Goal: Task Accomplishment & Management: Use online tool/utility

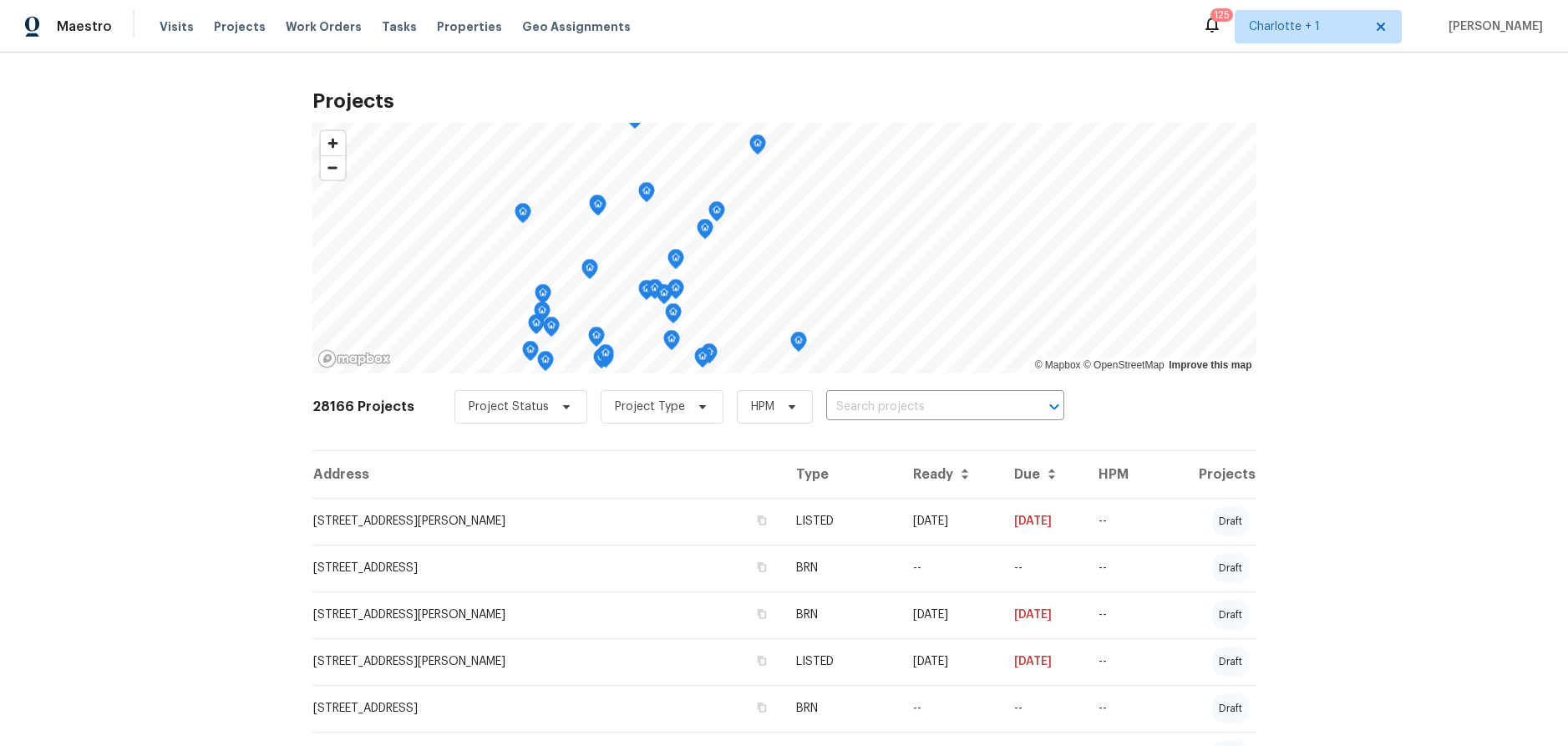
click at [196, 155] on div "Projects © Mapbox © OpenStreetMap Improve this map 28166 Projects Project Statu…" at bounding box center [784, 399] width 1568 height 694
click at [1440, 323] on div "Projects © Mapbox © OpenStreetMap Improve this map 28166 Projects Project Statu…" at bounding box center [784, 399] width 1568 height 694
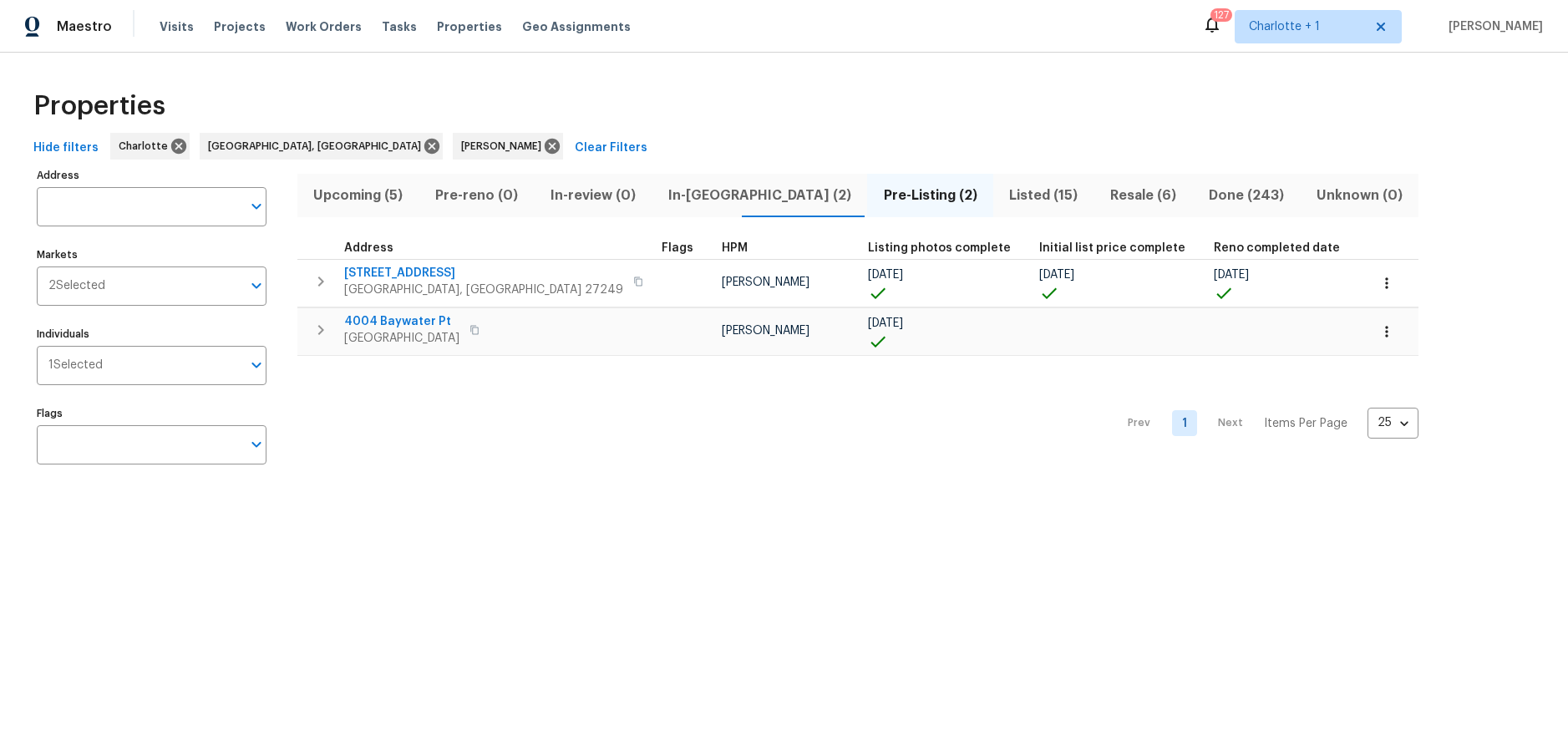
click at [394, 188] on span "Upcoming (5)" at bounding box center [358, 196] width 102 height 23
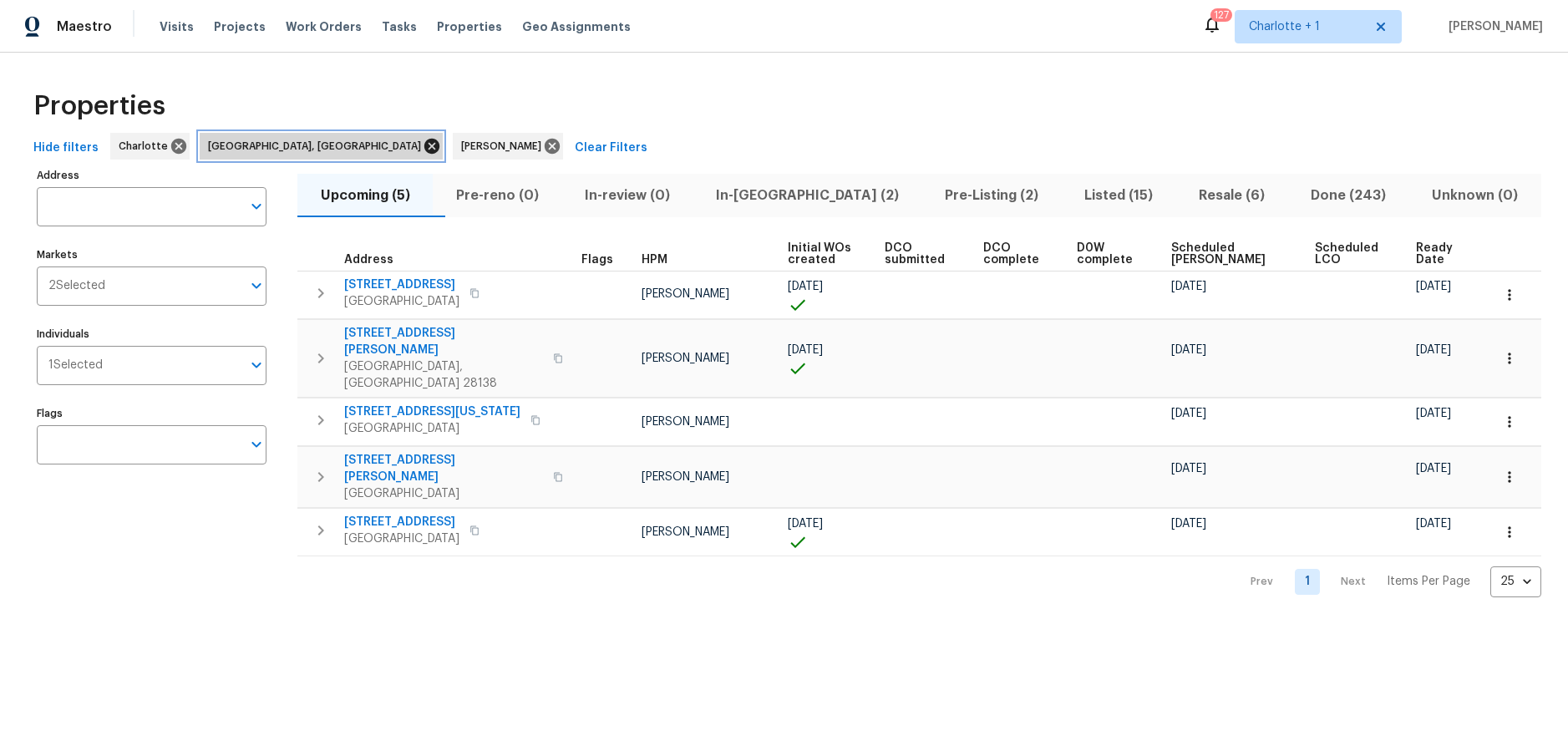
click at [424, 143] on icon at bounding box center [432, 146] width 15 height 15
click at [292, 150] on icon at bounding box center [299, 146] width 15 height 15
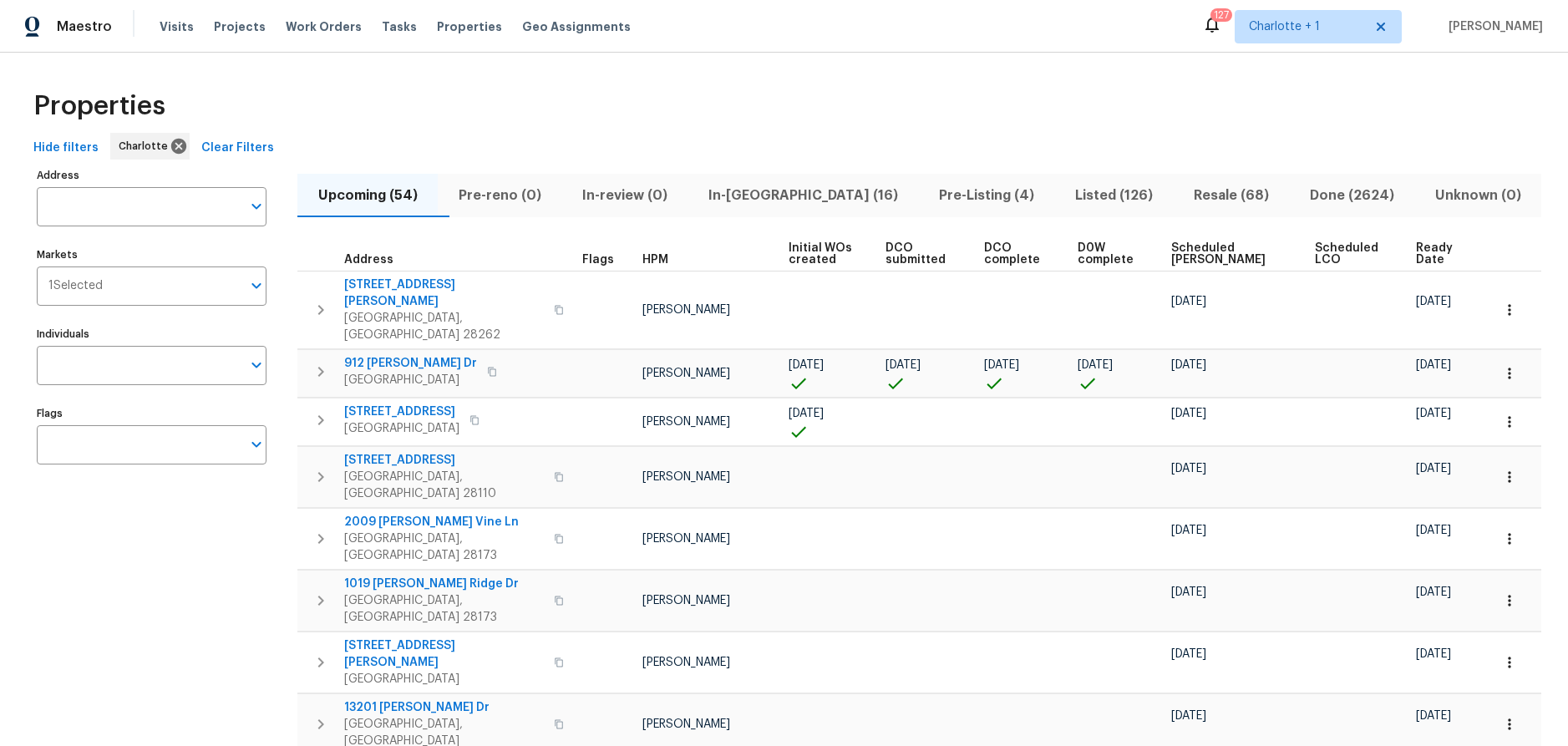
click at [1194, 247] on span "Scheduled COE" at bounding box center [1229, 254] width 115 height 23
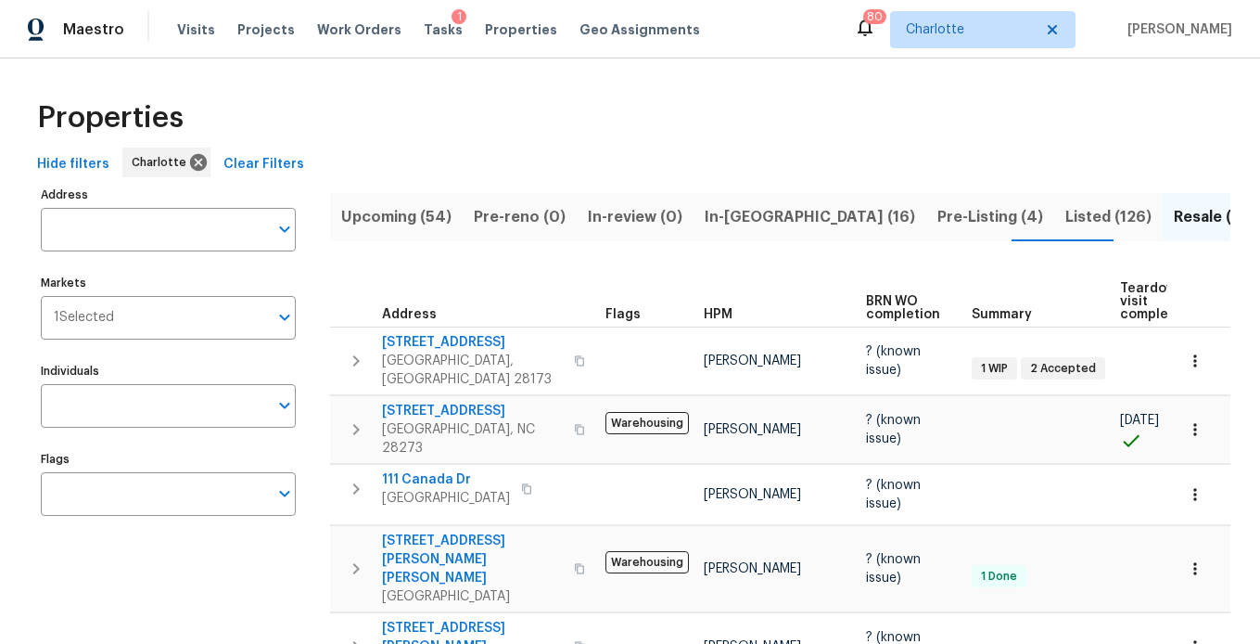
click at [701, 100] on div "Properties" at bounding box center [630, 117] width 1201 height 59
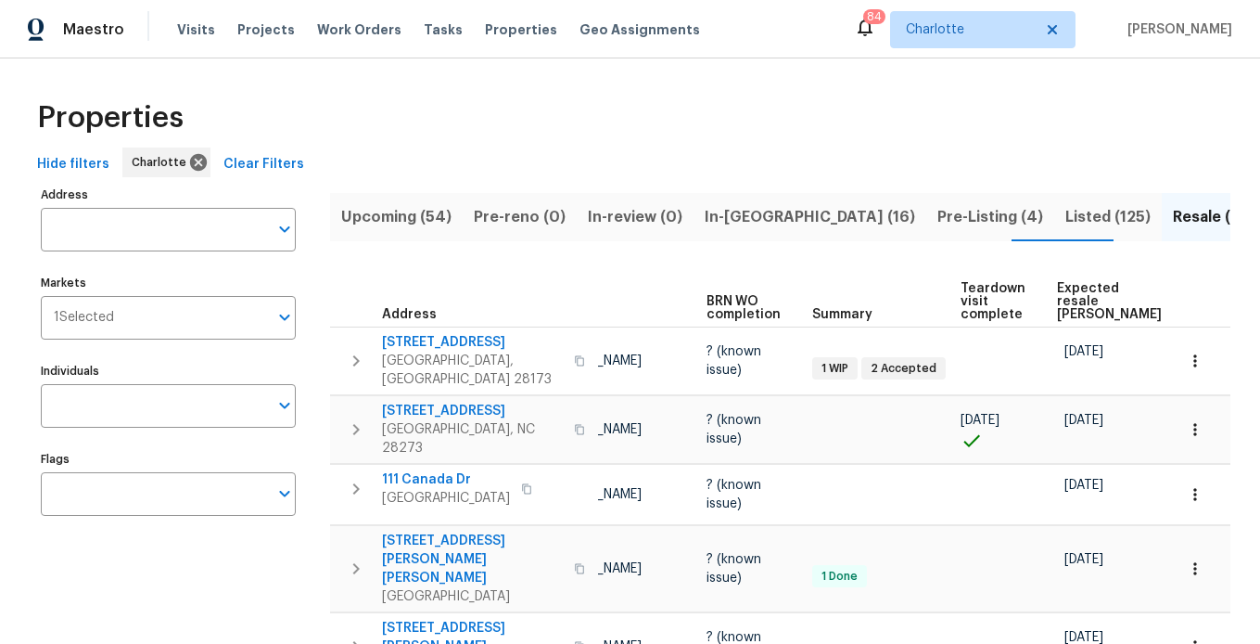
scroll to position [0, 162]
click at [1090, 298] on span "Expected resale [PERSON_NAME]" at bounding box center [1106, 301] width 105 height 39
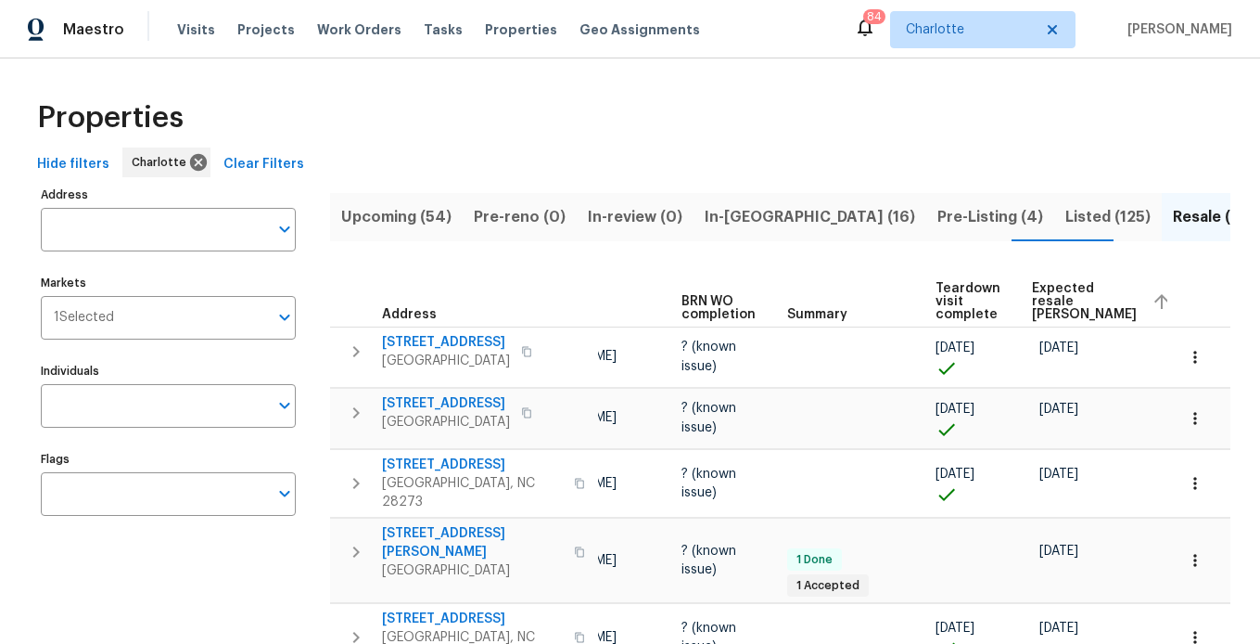
scroll to position [0, 265]
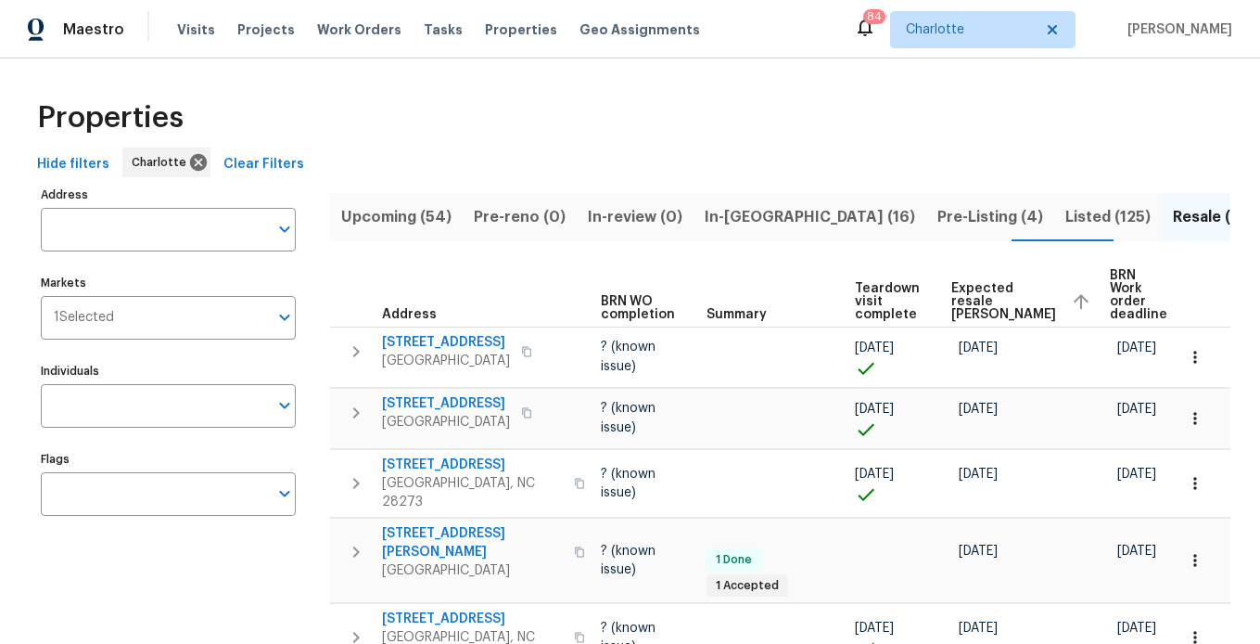
click at [951, 293] on span "Expected resale COE" at bounding box center [1003, 301] width 105 height 39
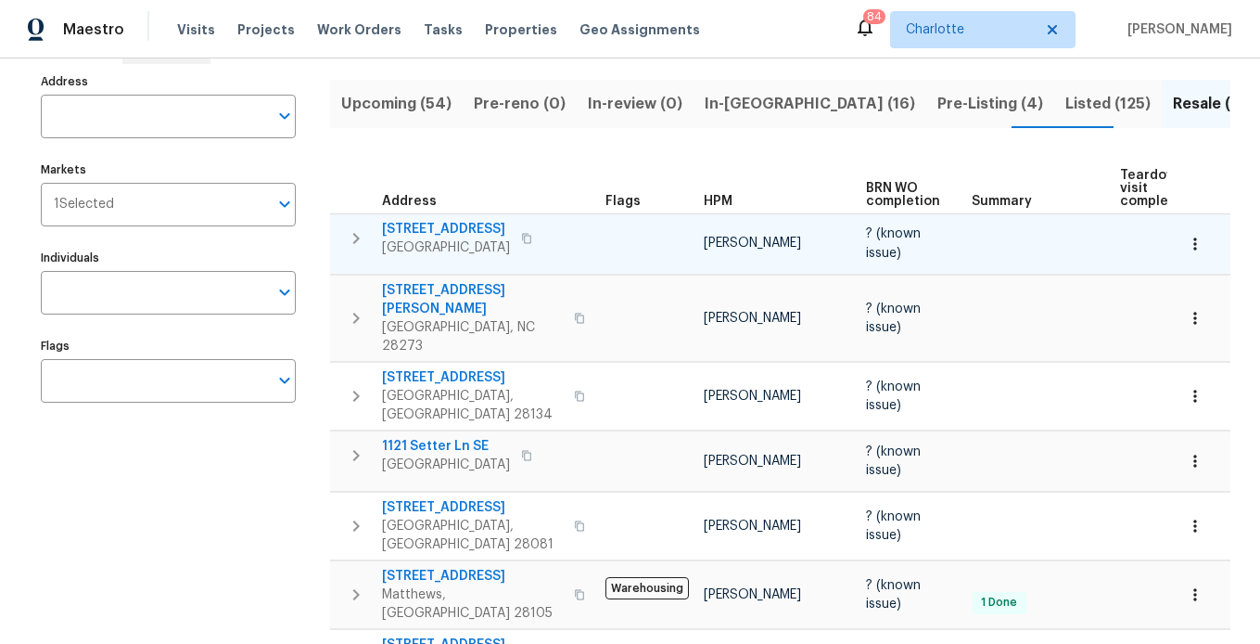
scroll to position [108, 0]
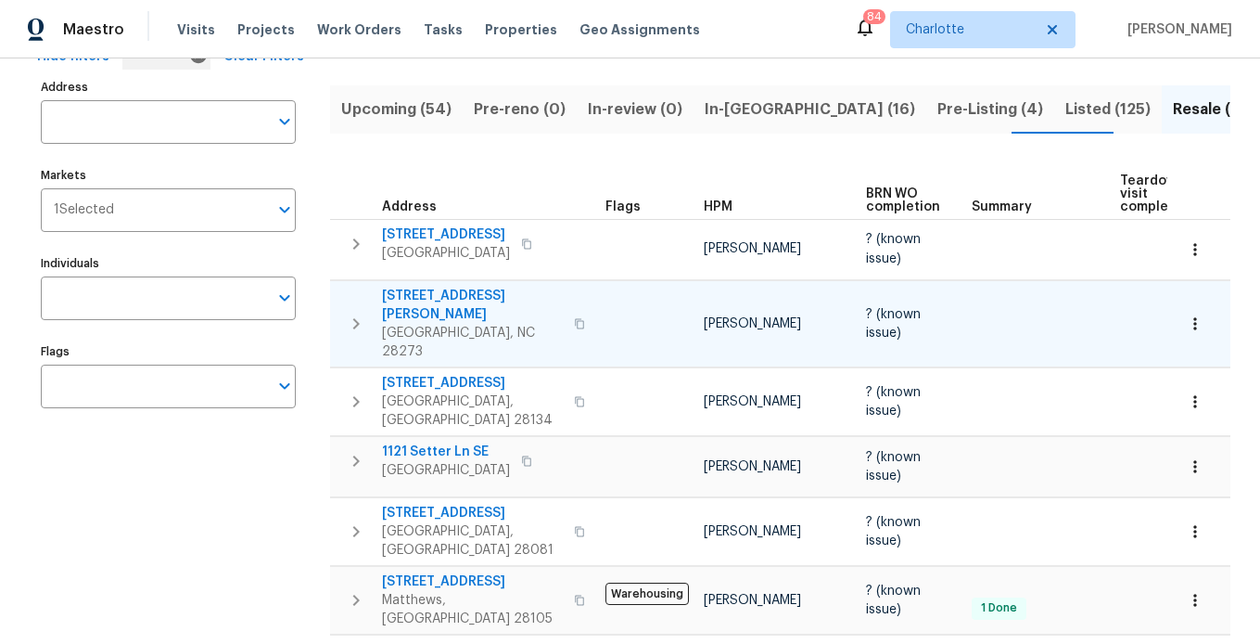
click at [431, 289] on span "12918 Mosby Ln" at bounding box center [472, 305] width 181 height 37
click at [450, 159] on th "Address" at bounding box center [464, 188] width 268 height 64
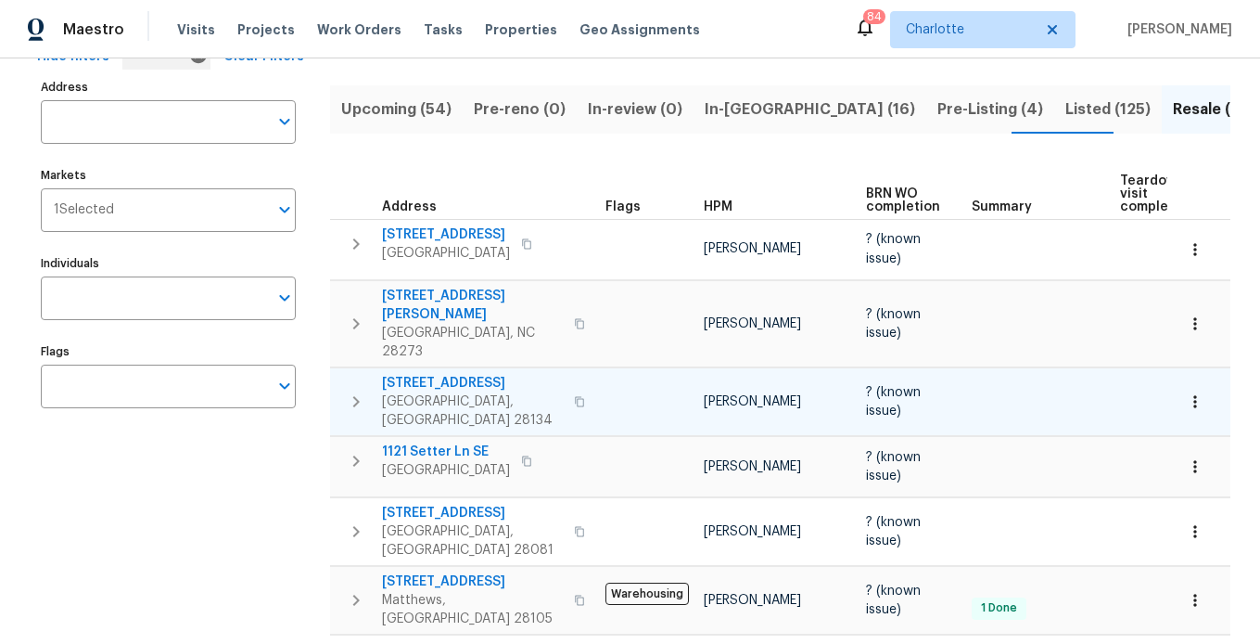
click at [420, 374] on span "424 Mallard Dr" at bounding box center [472, 383] width 181 height 19
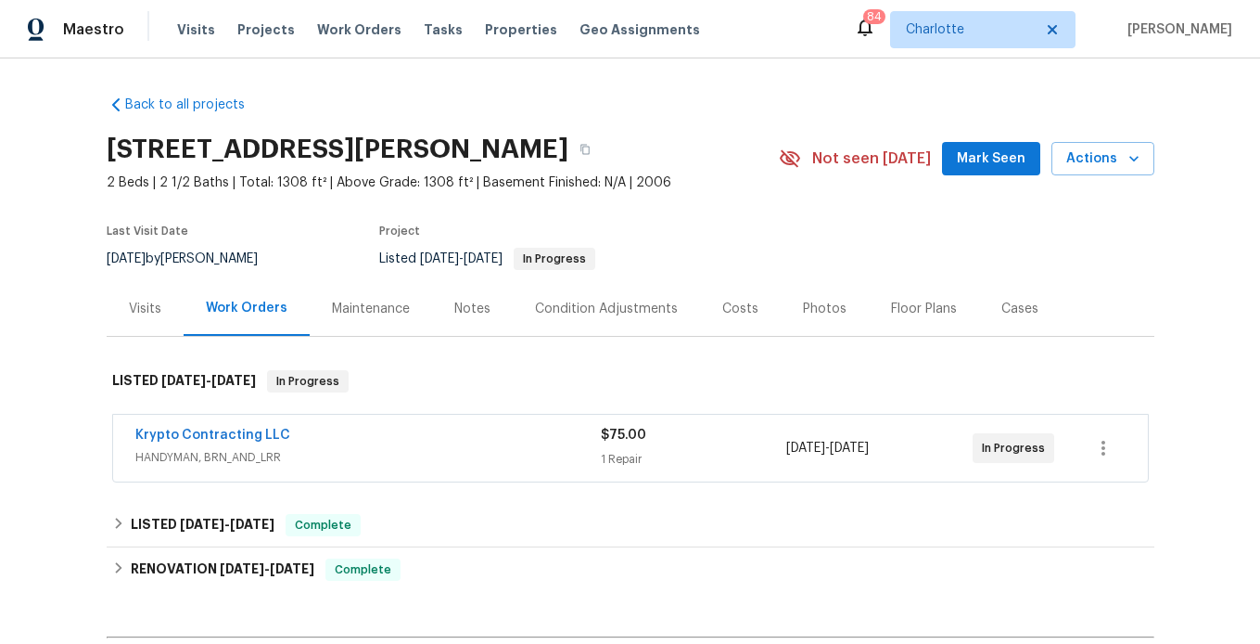
click at [704, 302] on div "Costs" at bounding box center [740, 308] width 81 height 55
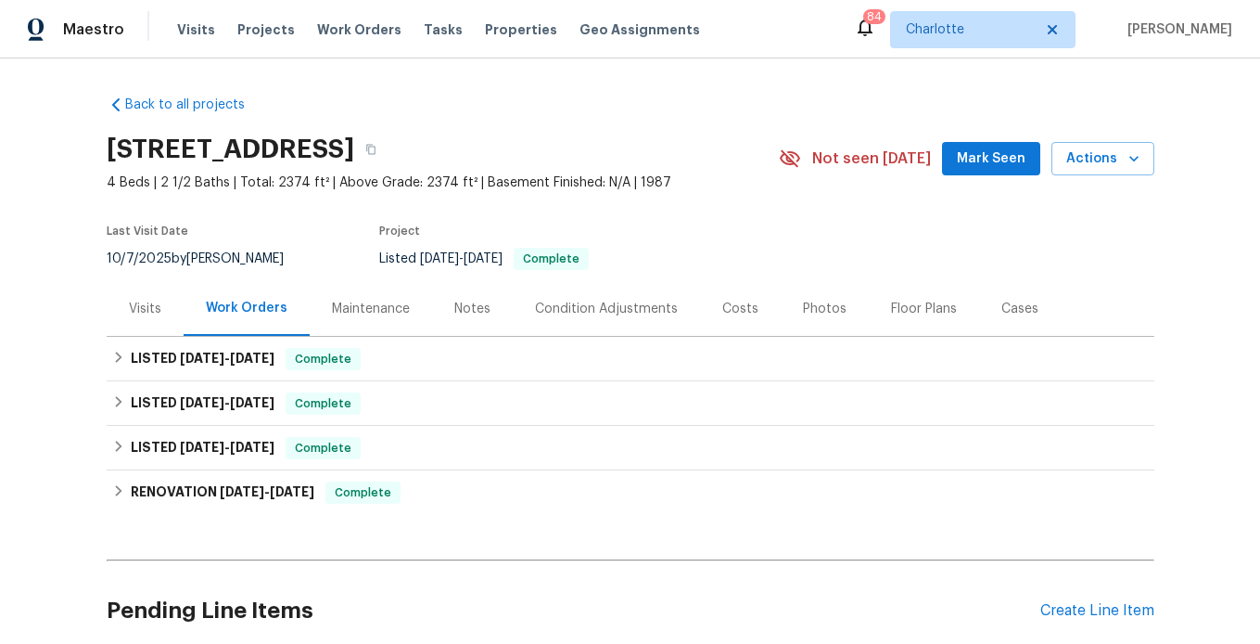
click at [722, 315] on div "Costs" at bounding box center [740, 308] width 36 height 19
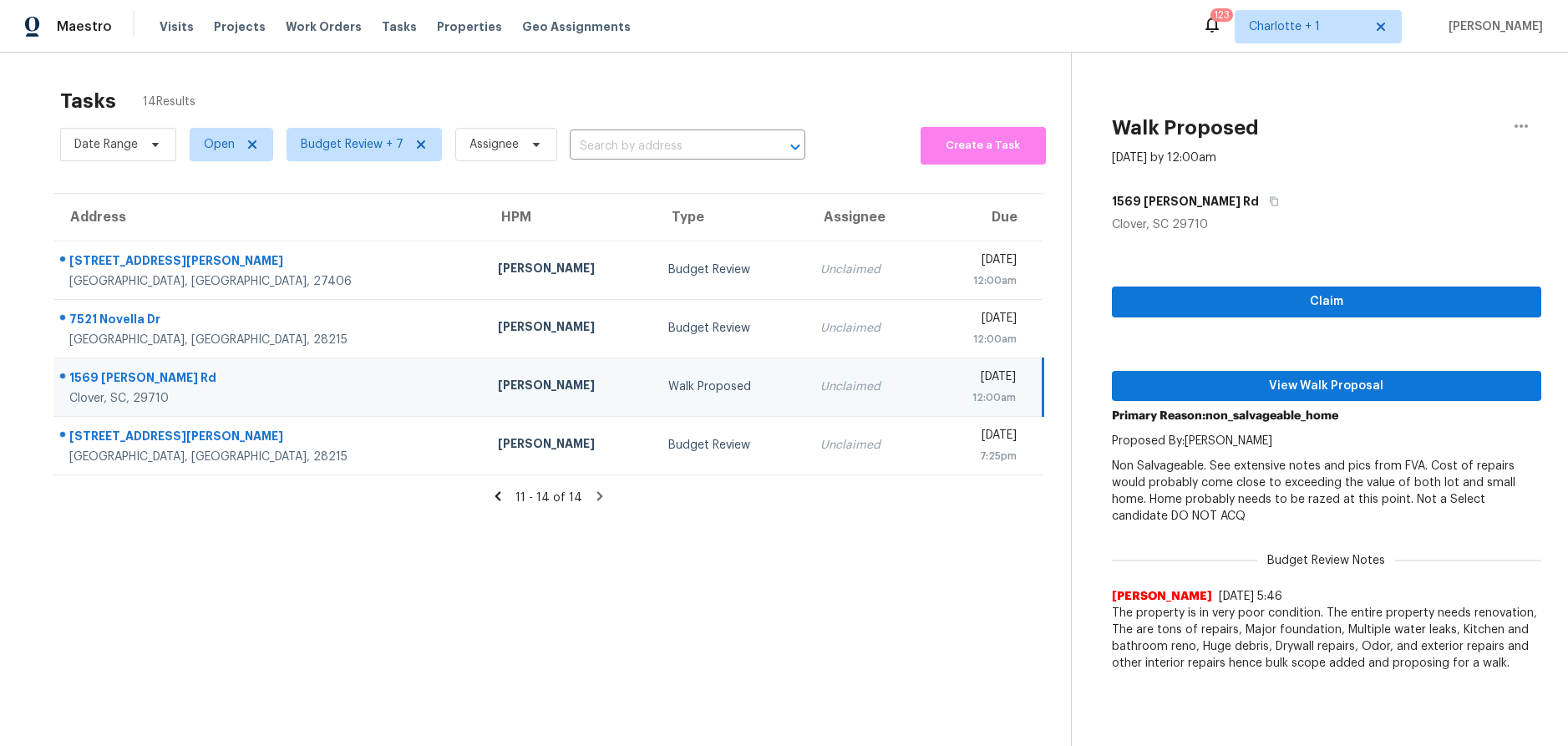
scroll to position [65, 0]
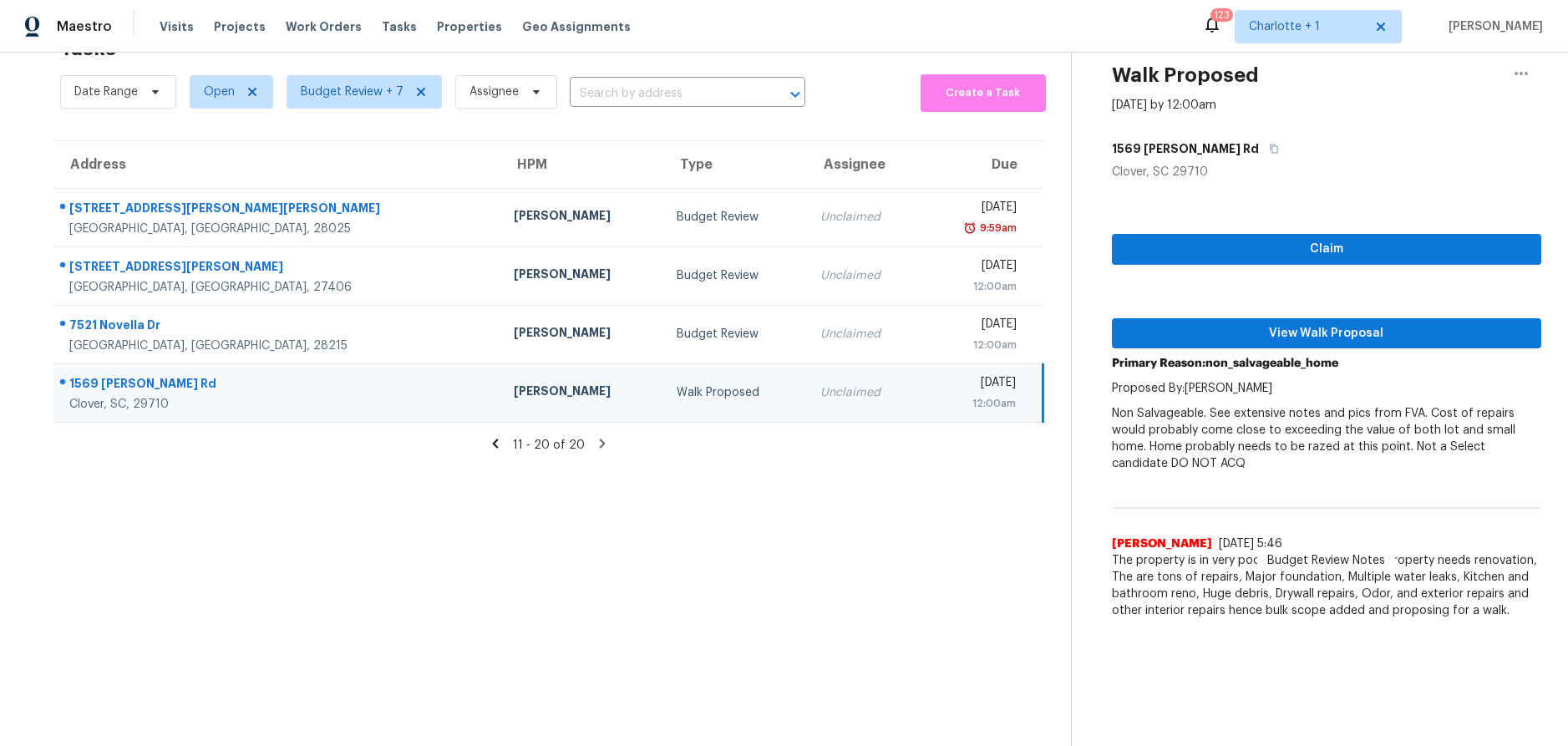
click at [495, 436] on icon at bounding box center [496, 443] width 15 height 15
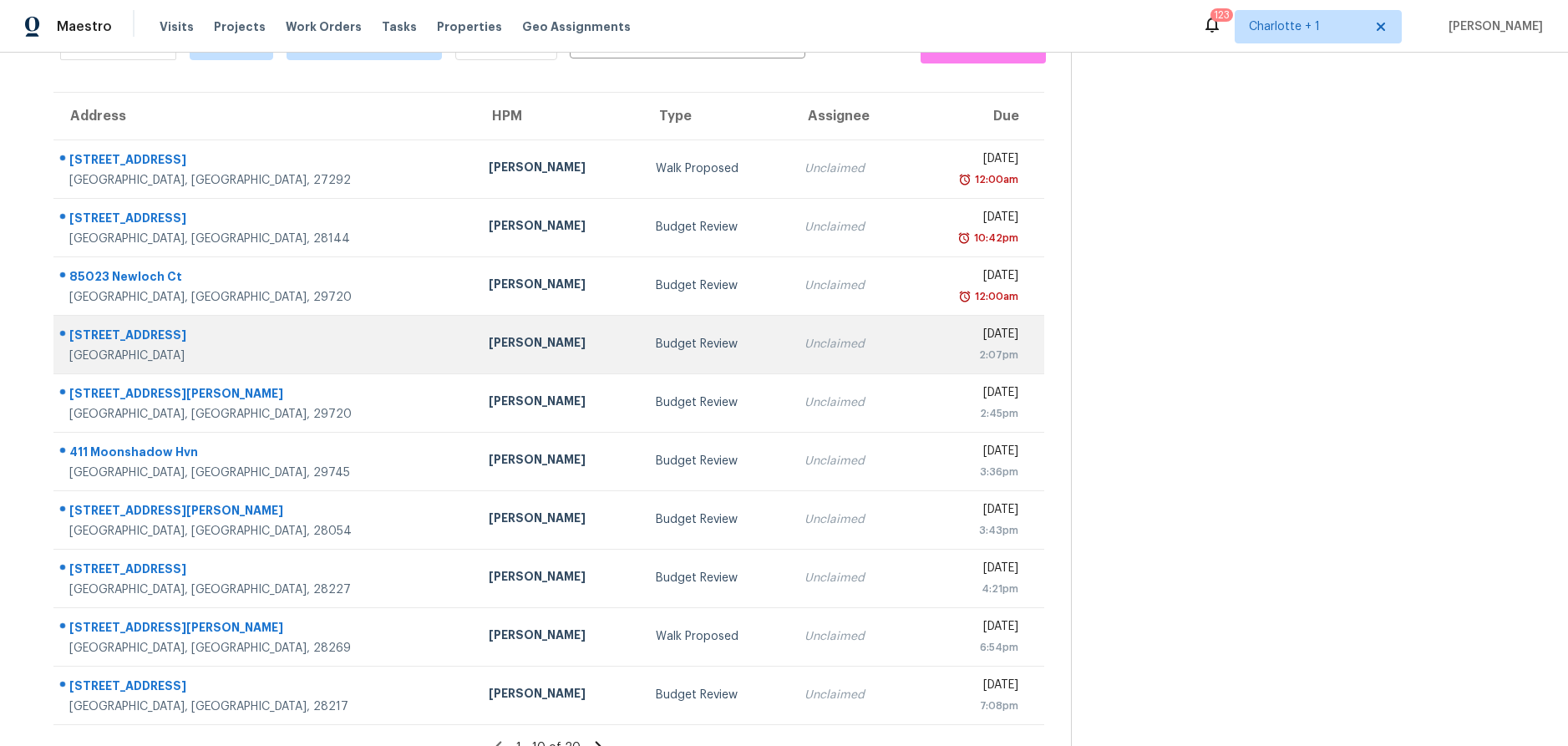
scroll to position [136, 0]
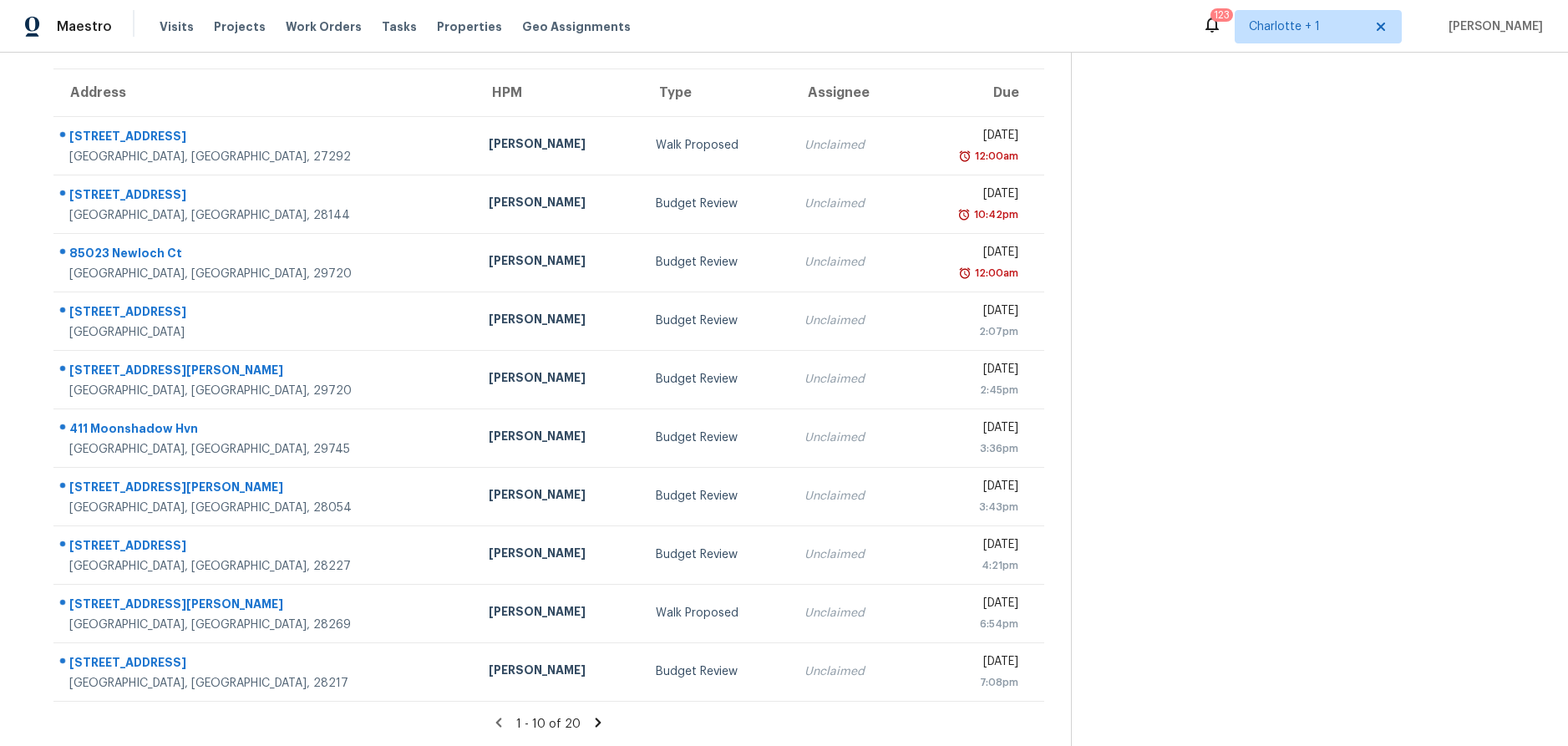
click at [596, 717] on icon at bounding box center [598, 722] width 5 height 9
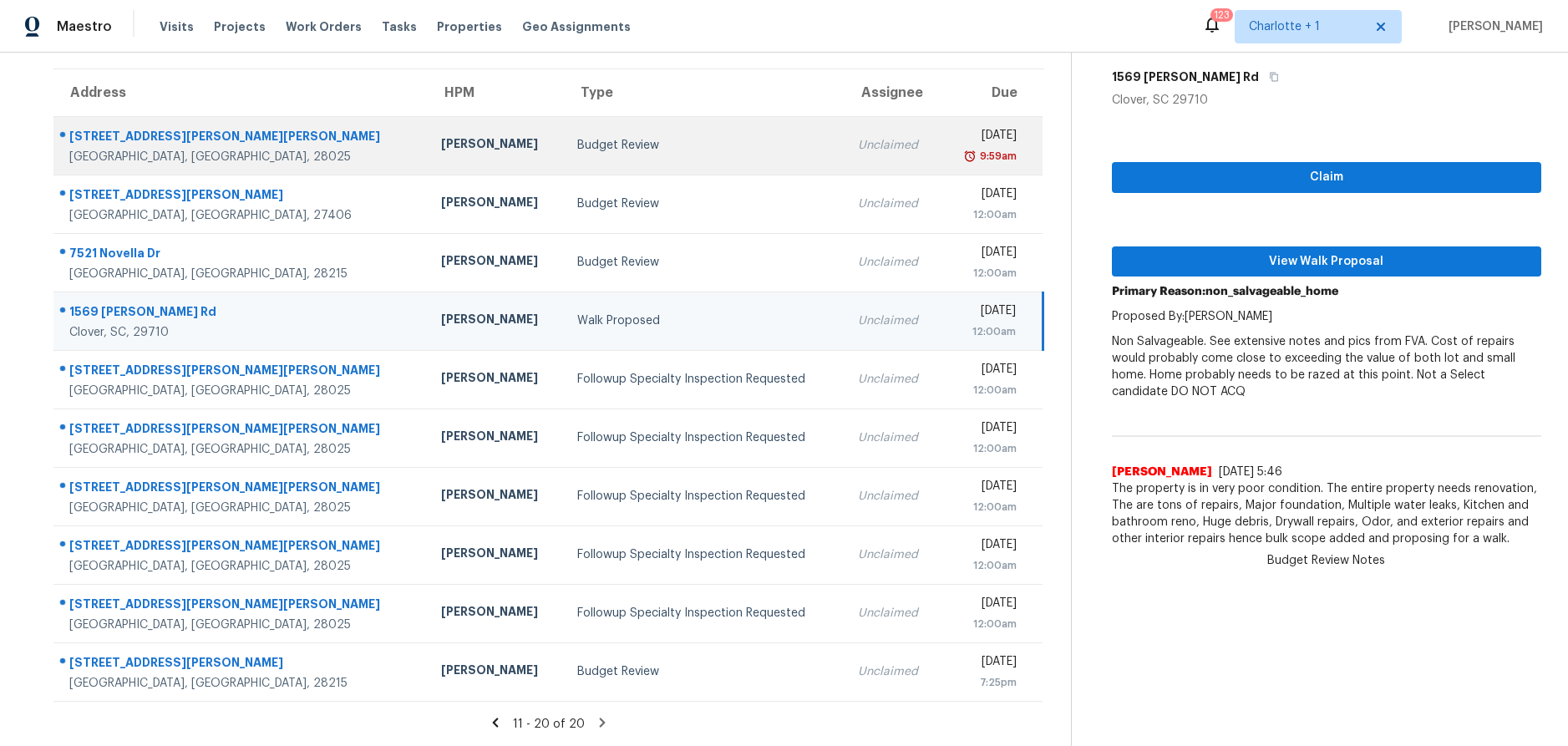
click at [186, 132] on div "111 Crowell Dr NW" at bounding box center [242, 138] width 345 height 21
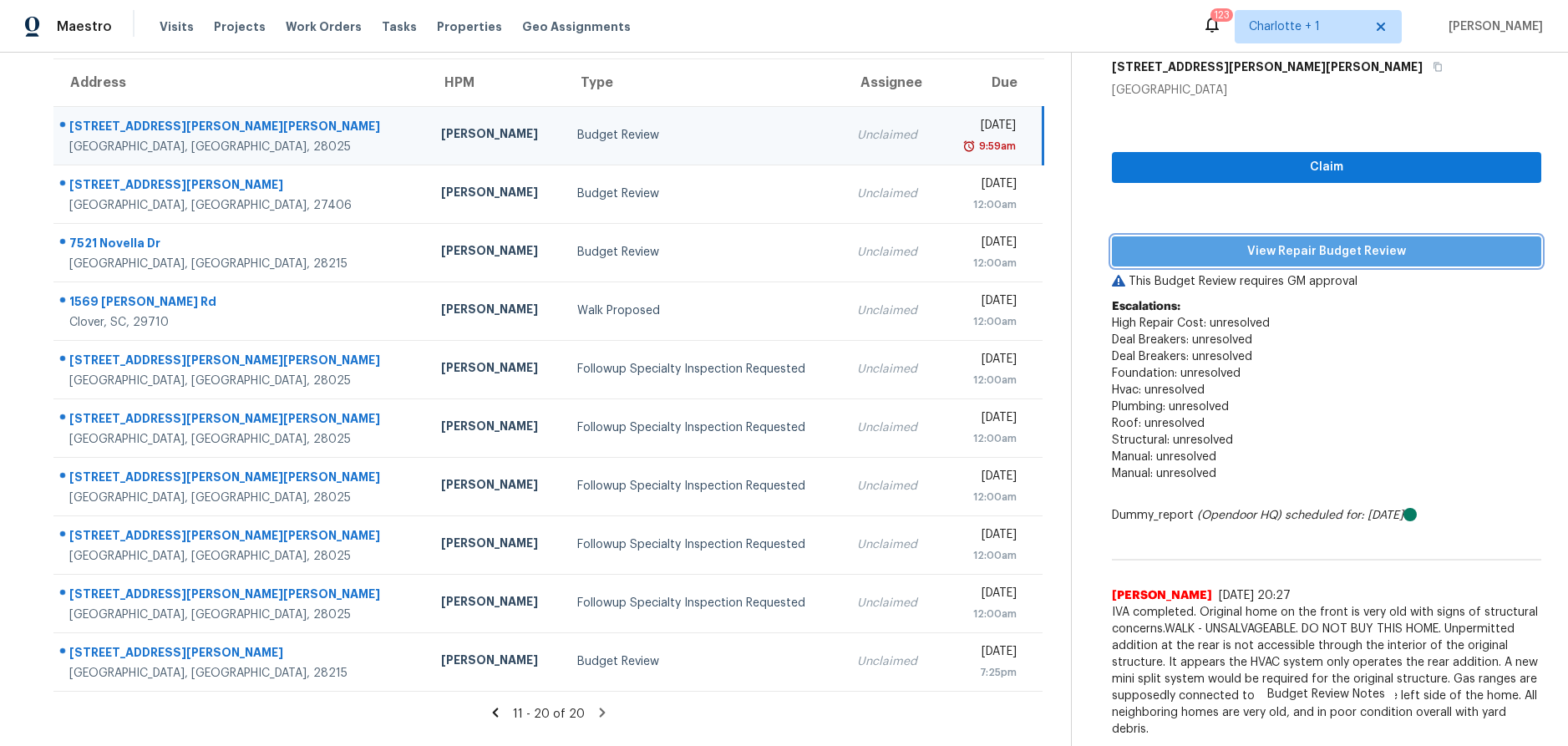
click at [1241, 256] on span "View Repair Budget Review" at bounding box center [1326, 251] width 403 height 21
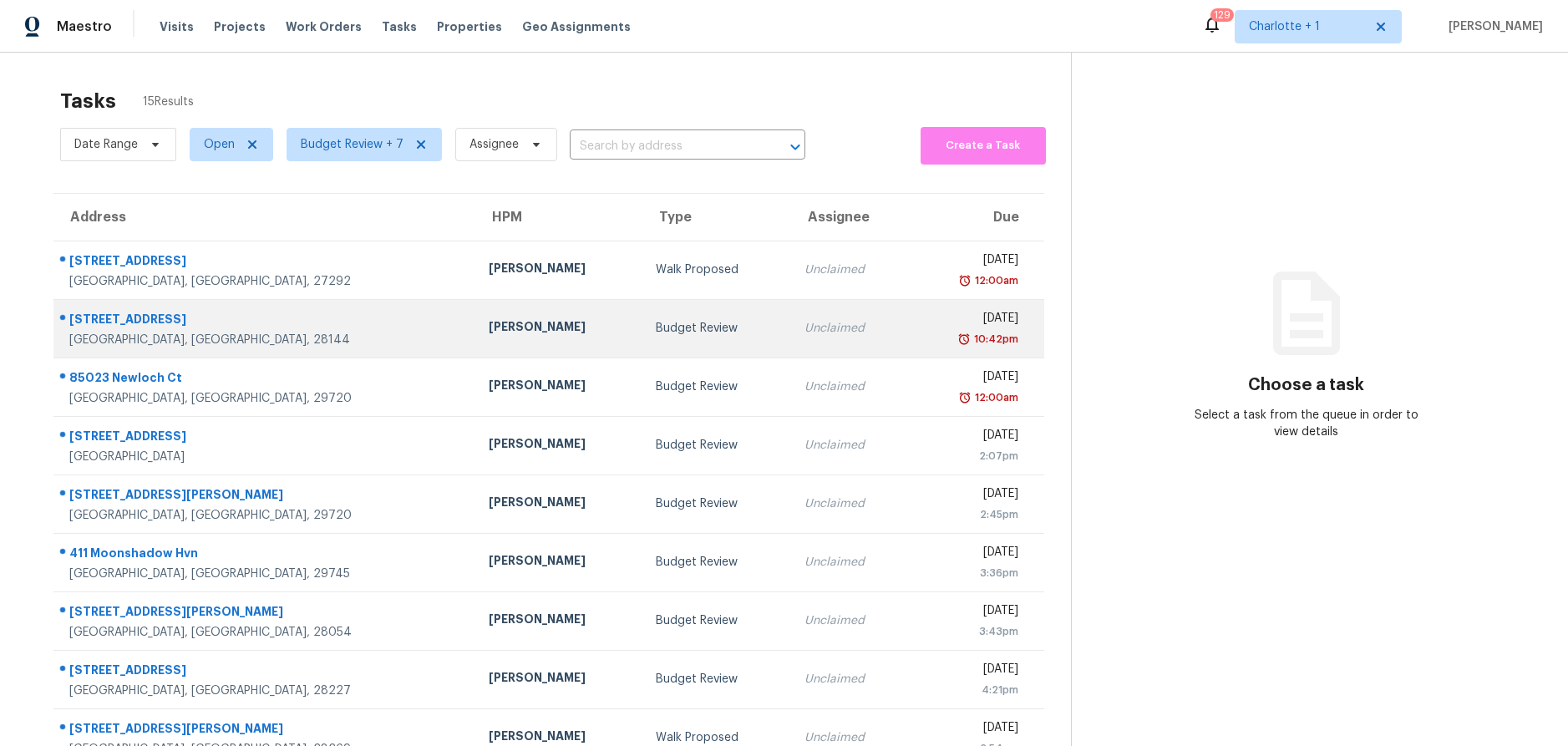
scroll to position [44, 0]
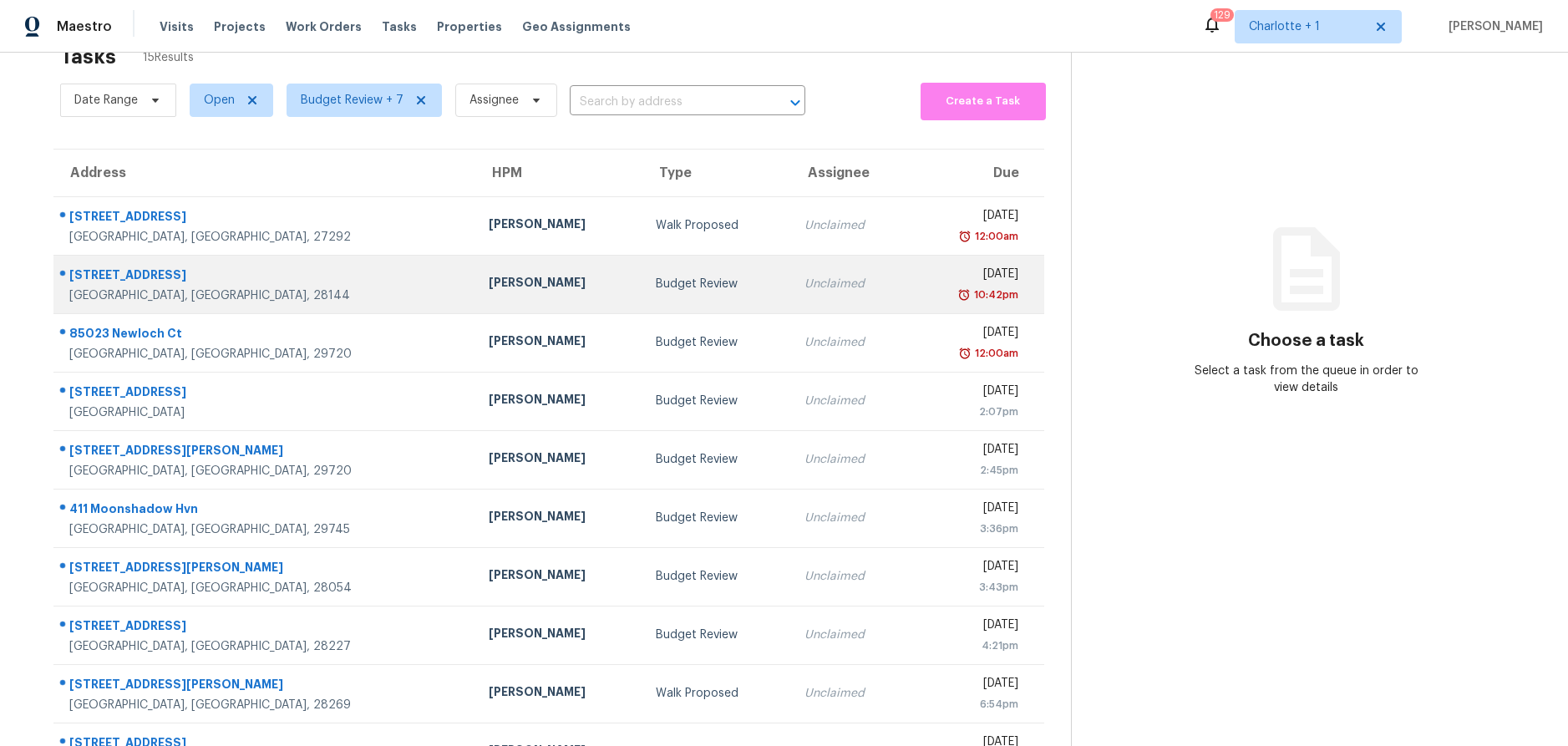
click at [488, 274] on div "[PERSON_NAME]" at bounding box center [559, 284] width 141 height 21
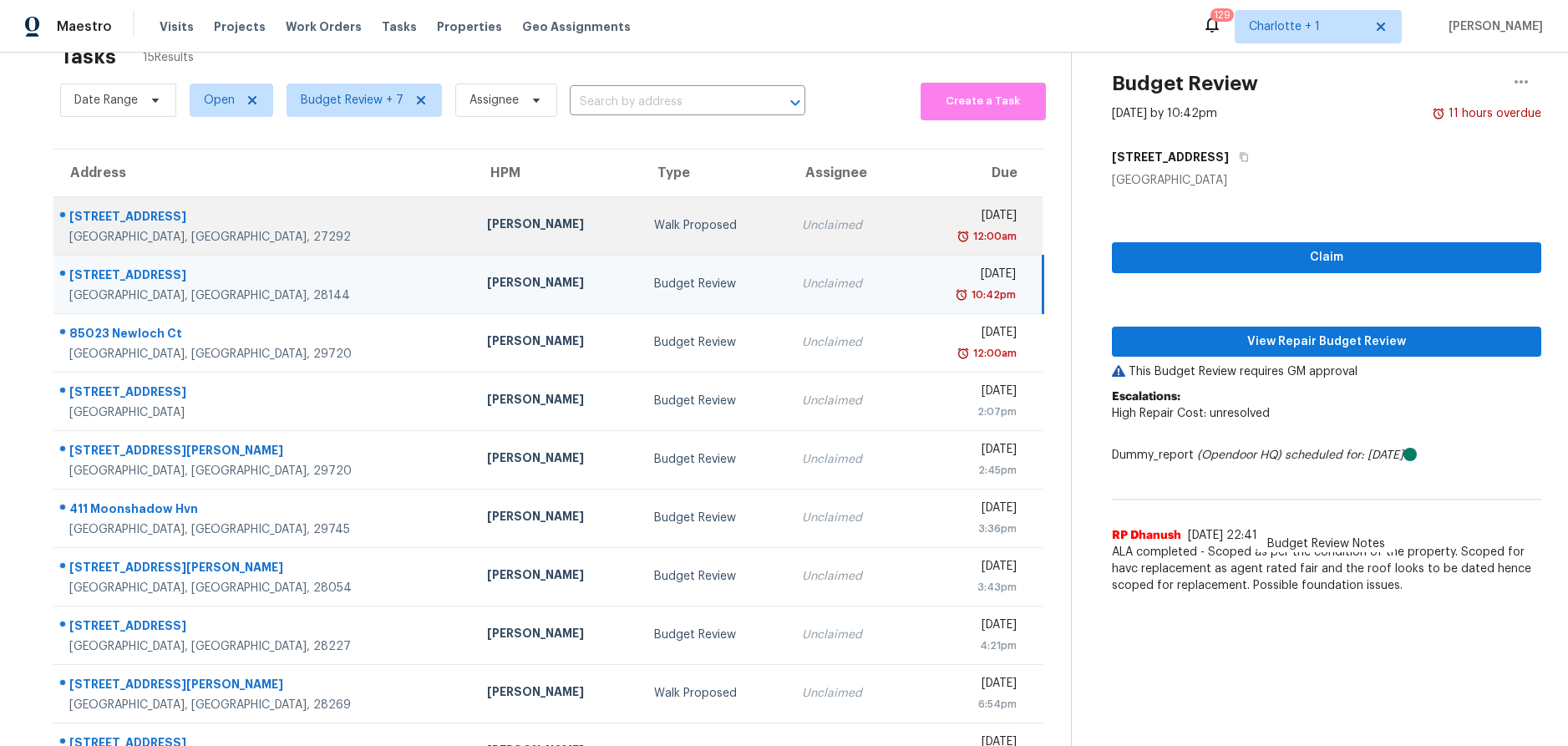
click at [919, 225] on div "[DATE]" at bounding box center [968, 217] width 97 height 21
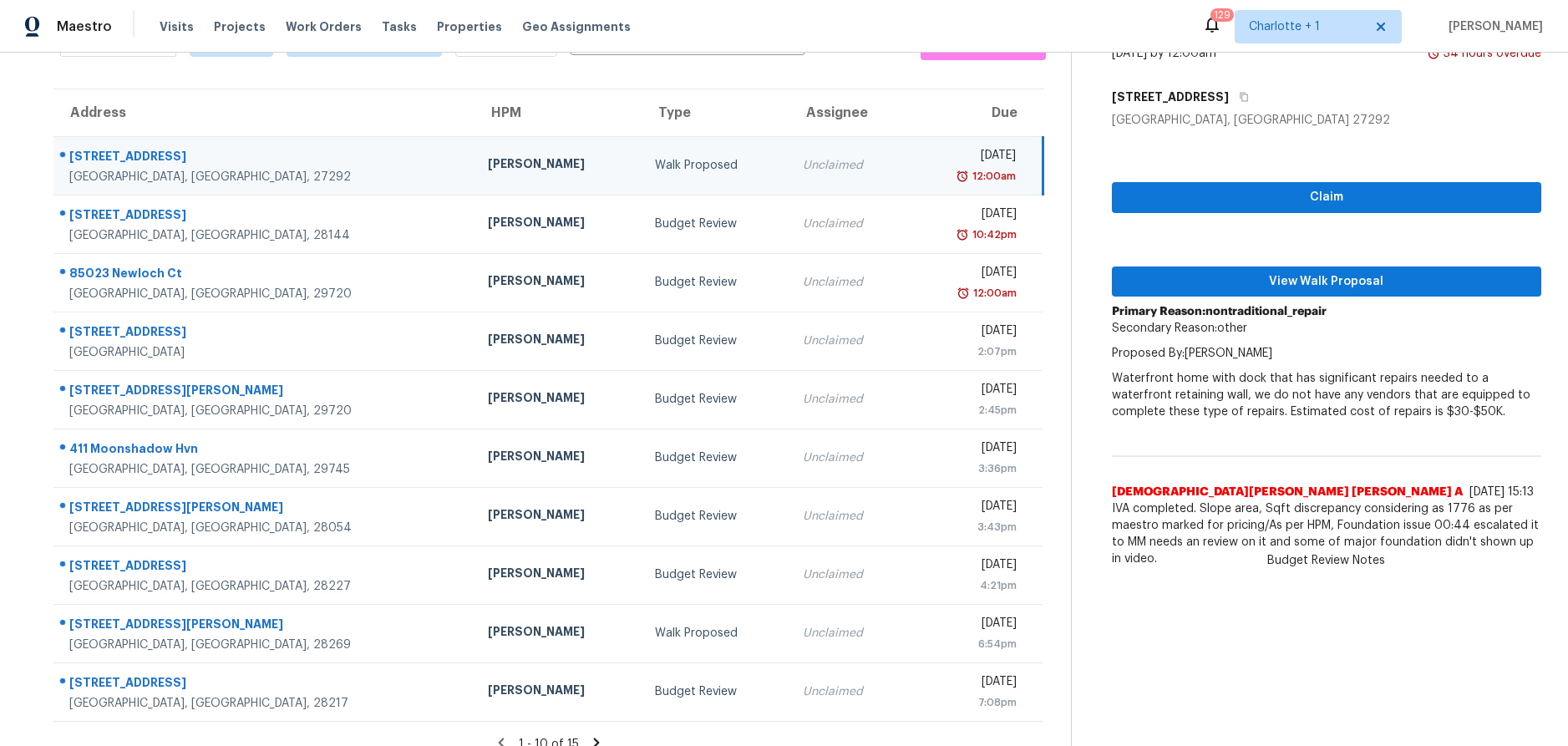
scroll to position [109, 0]
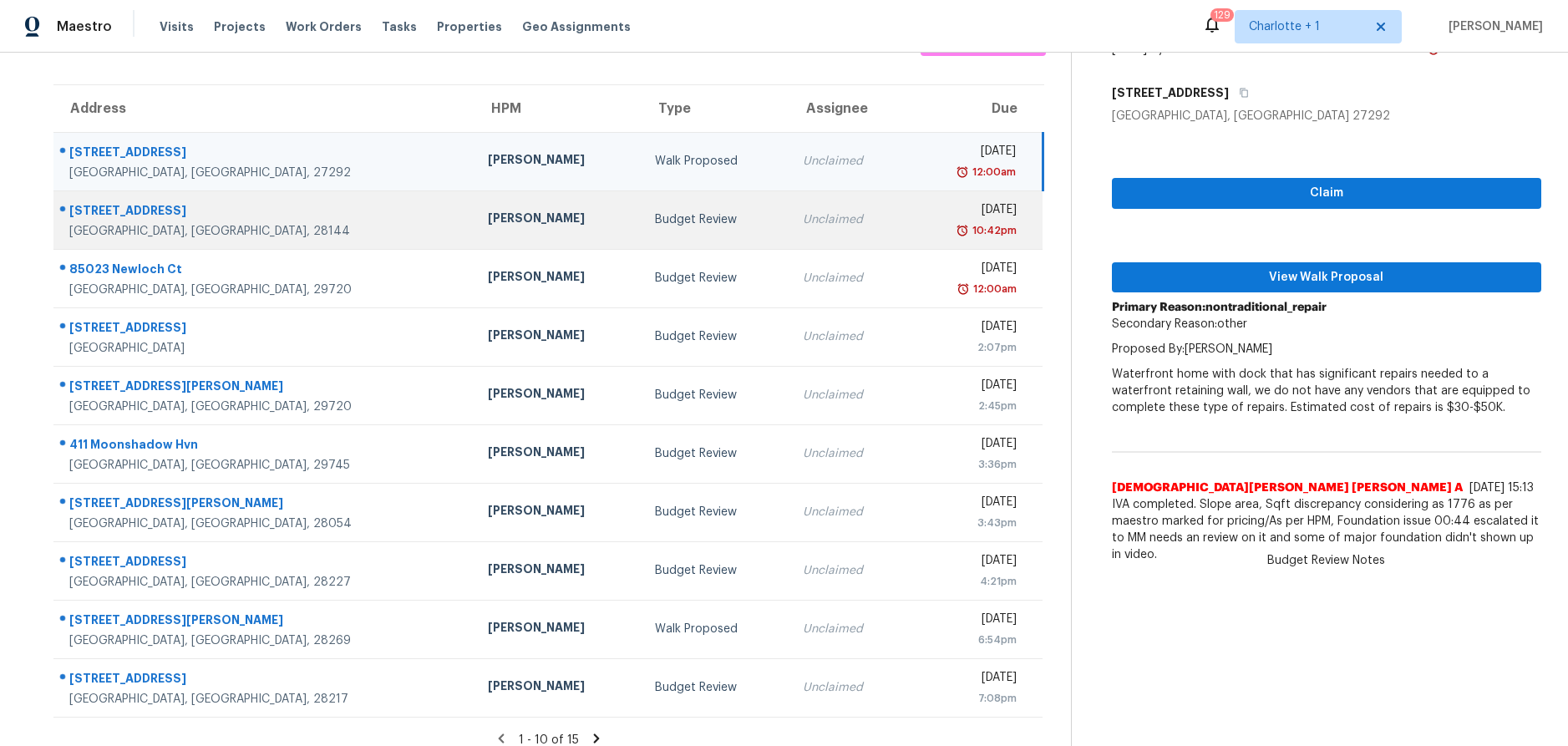
click at [488, 226] on div "Chip Hunter" at bounding box center [559, 220] width 141 height 21
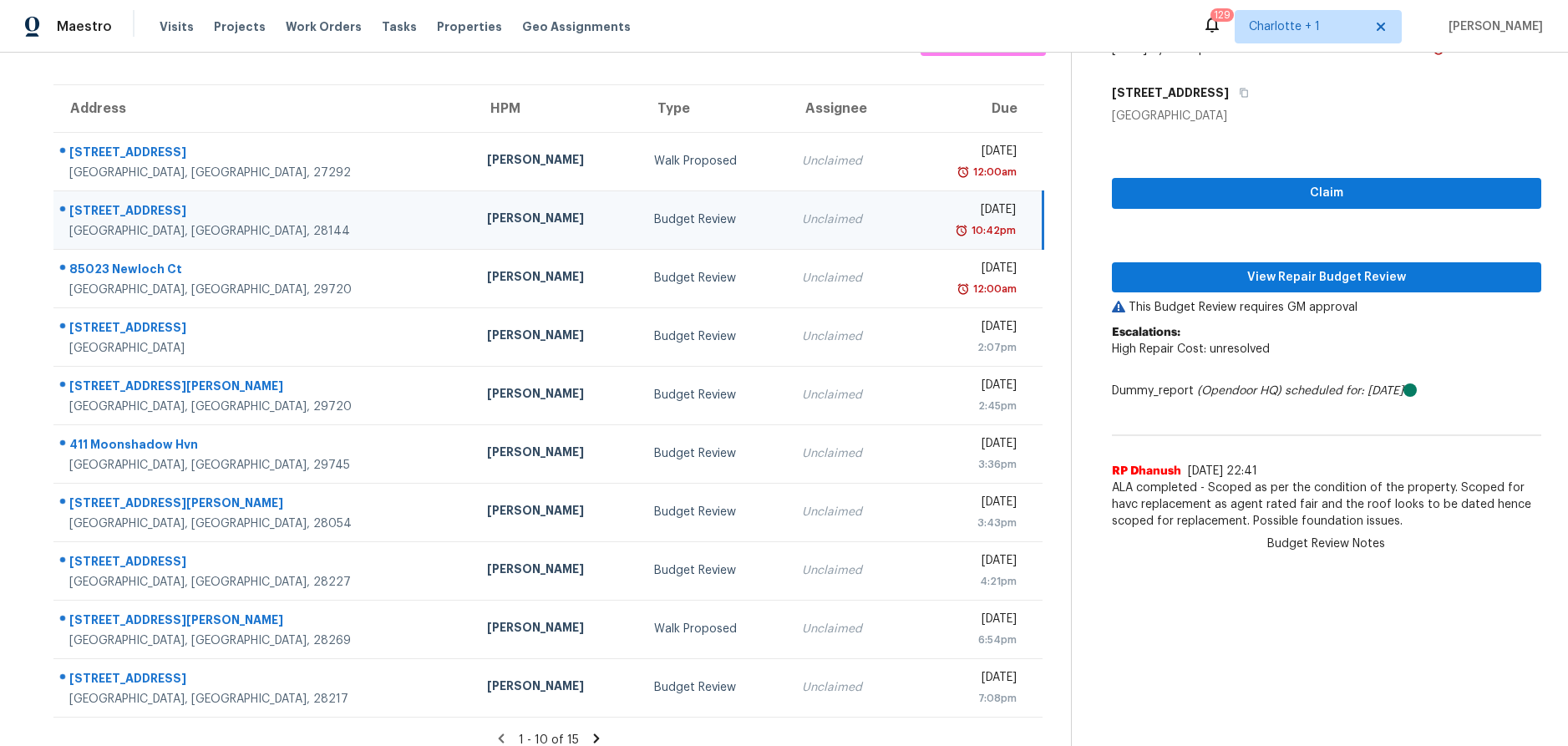
click at [213, 221] on div "203 W 11th St" at bounding box center [265, 212] width 391 height 21
click at [1187, 272] on span "View Repair Budget Review" at bounding box center [1326, 277] width 403 height 21
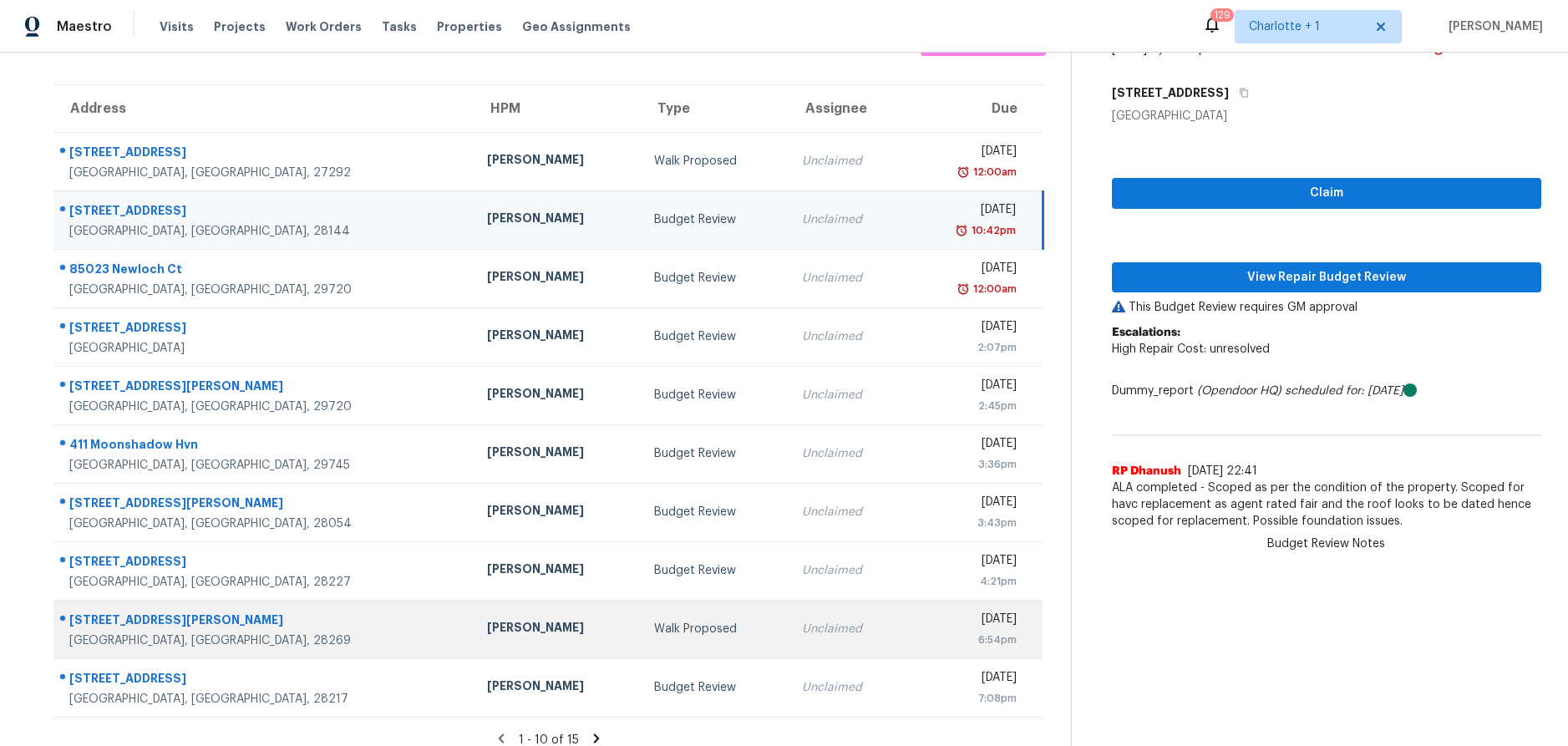
click at [654, 627] on div "Walk Proposed" at bounding box center [715, 629] width 121 height 17
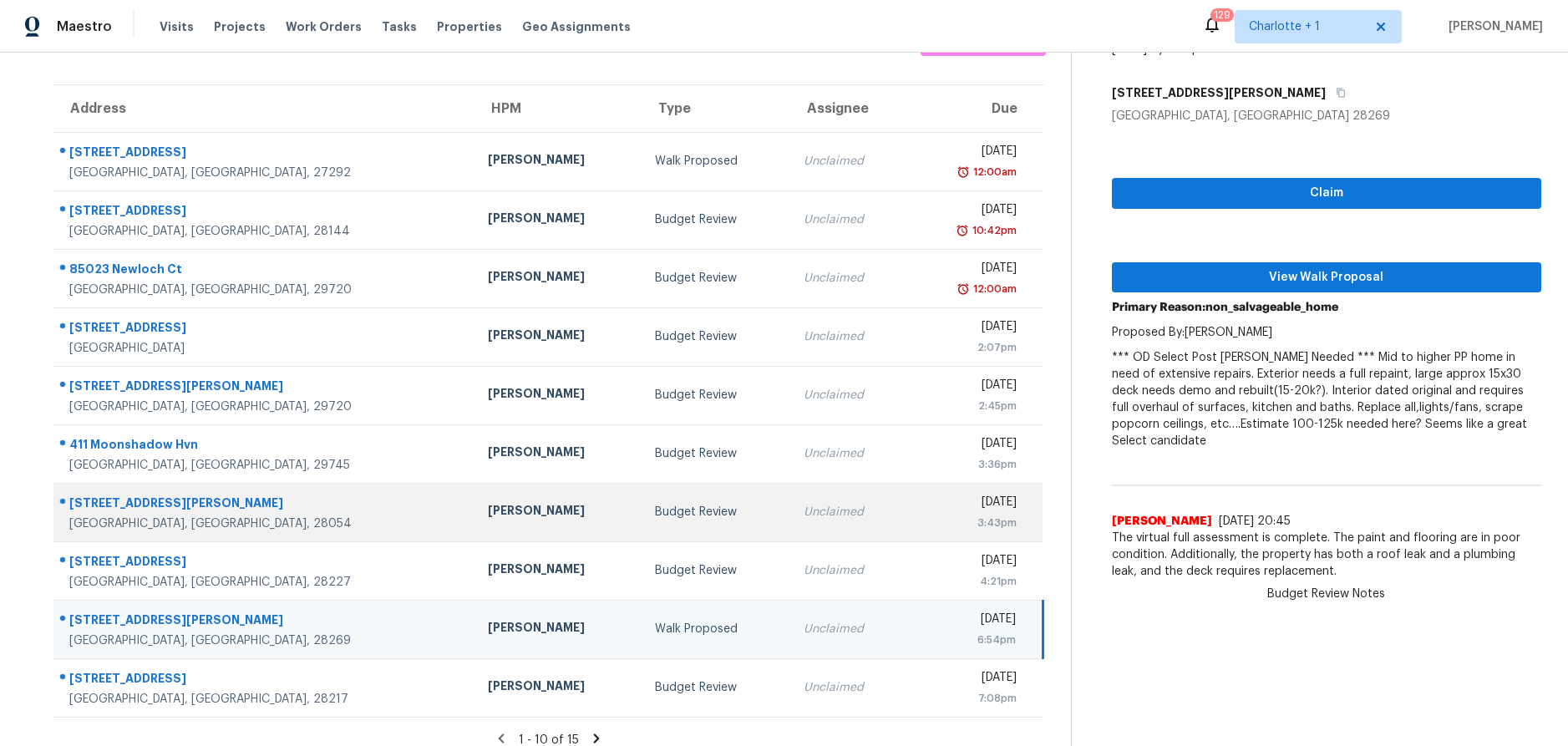
scroll to position [136, 0]
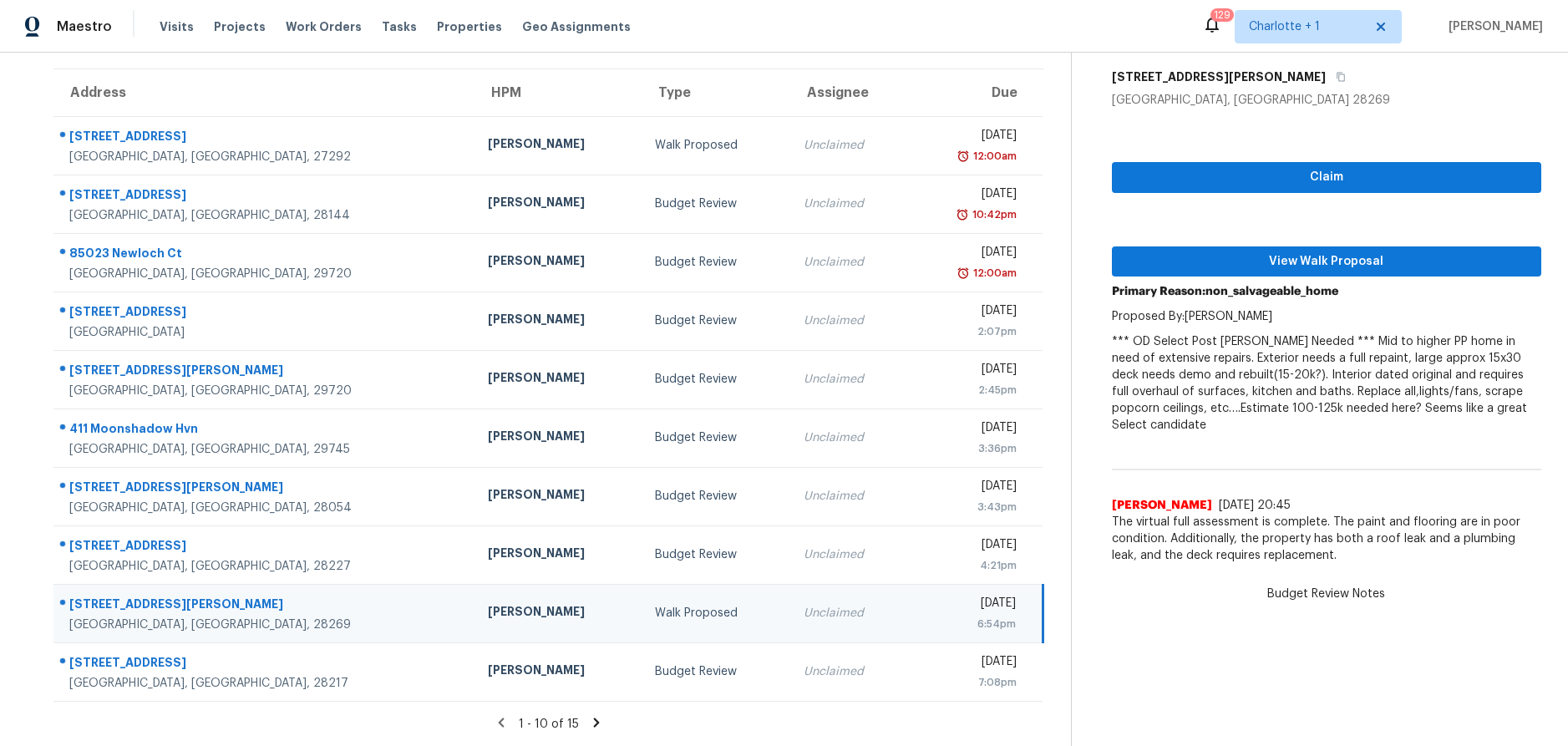
click at [588, 699] on section "Tasks 15 Results Date Range Open Budget Review + 7 Assignee ​ Create a Task Add…" at bounding box center [549, 350] width 1044 height 791
click at [589, 715] on icon at bounding box center [597, 723] width 15 height 15
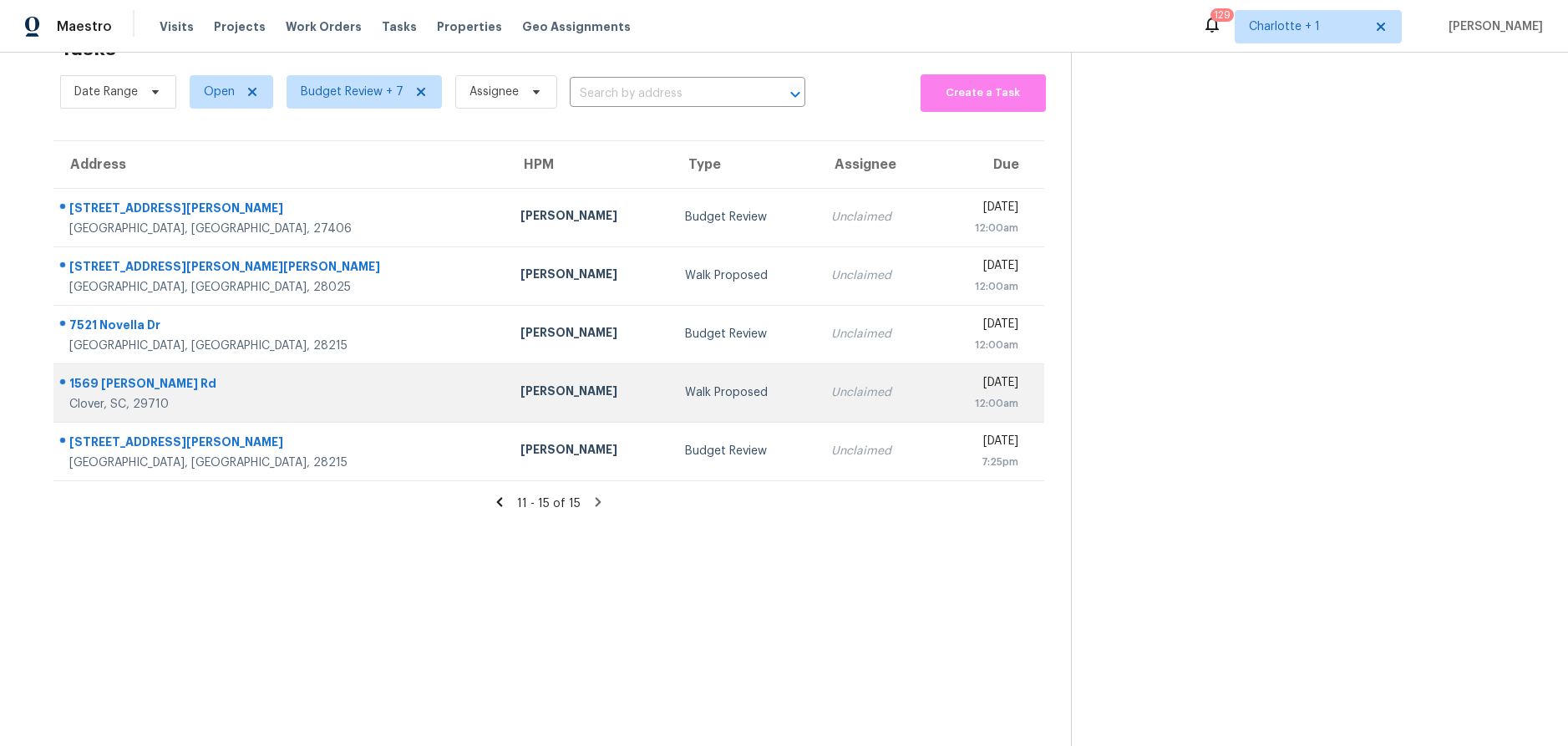
click at [521, 383] on div "[PERSON_NAME]" at bounding box center [589, 393] width 138 height 21
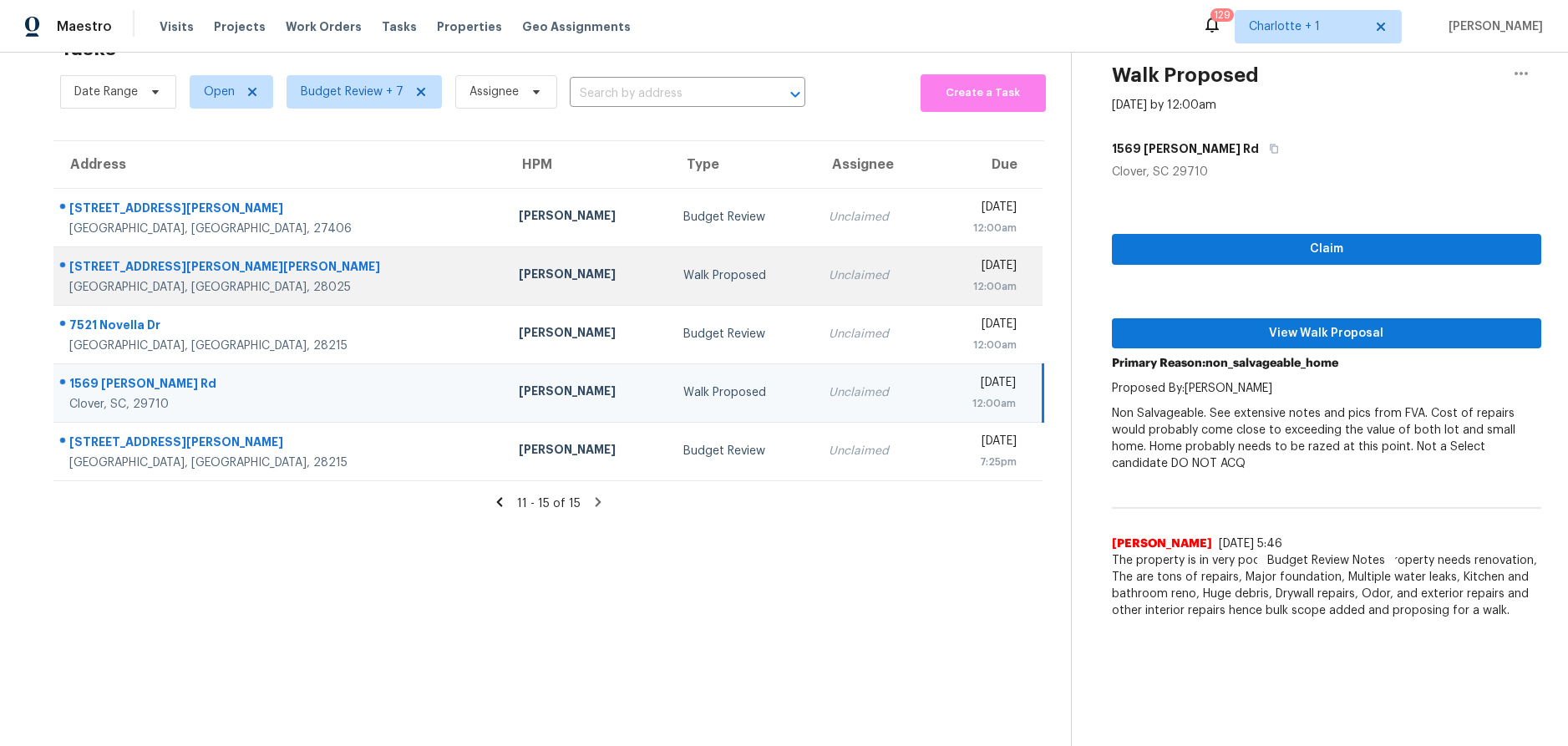
click at [519, 266] on div "Chip Hunter" at bounding box center [588, 276] width 138 height 21
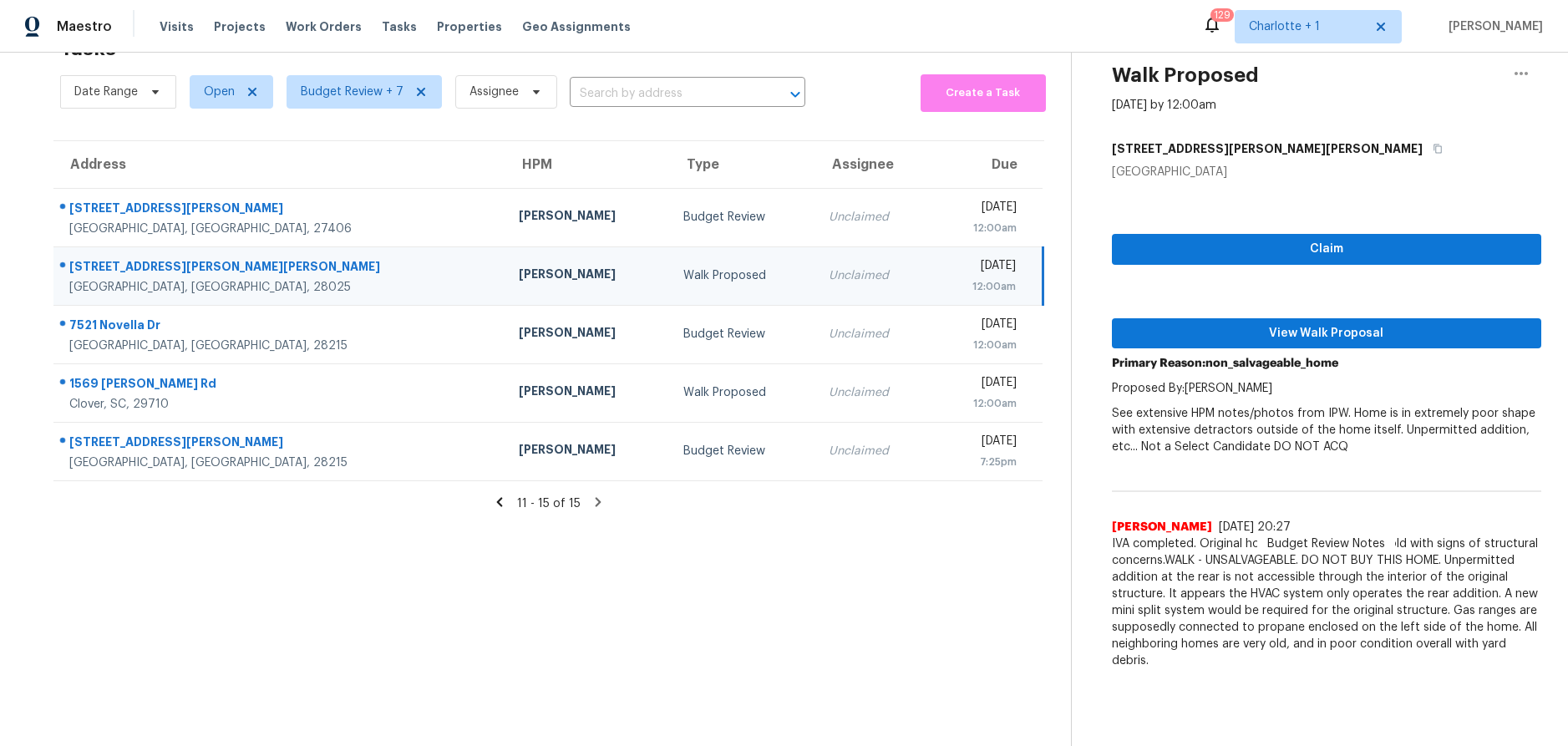
click at [494, 495] on icon at bounding box center [499, 502] width 15 height 15
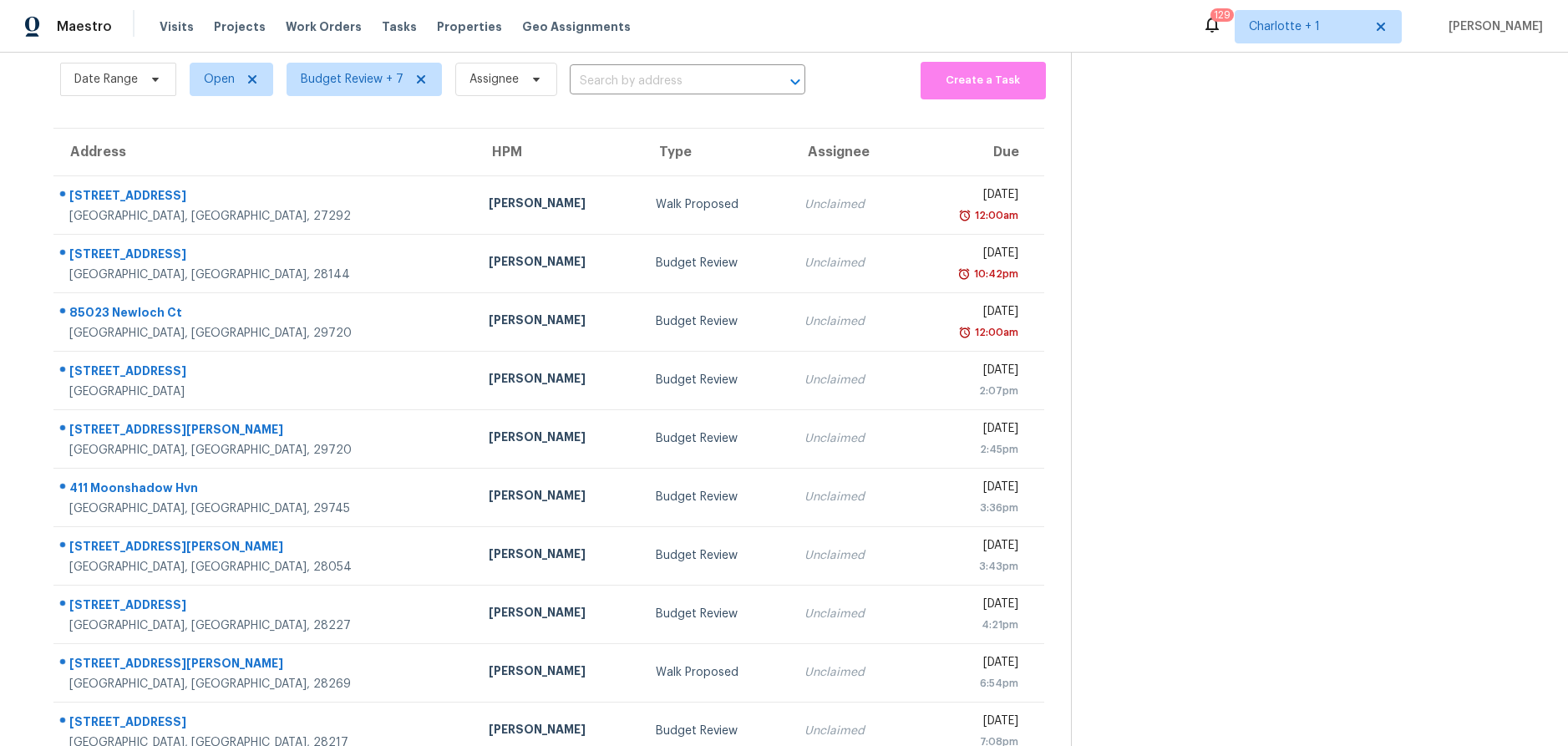
scroll to position [136, 0]
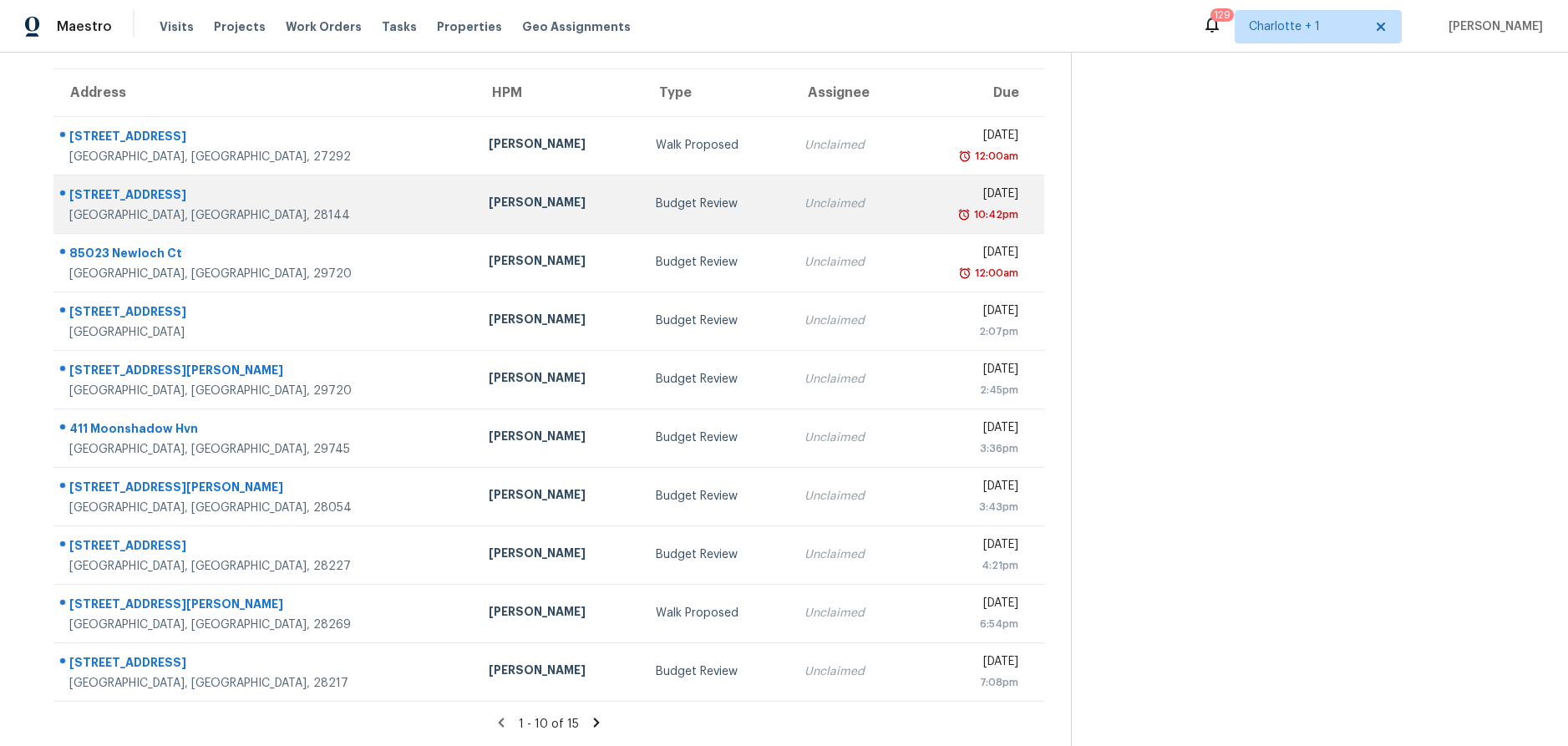
click at [488, 194] on div "Chip Hunter" at bounding box center [559, 204] width 141 height 21
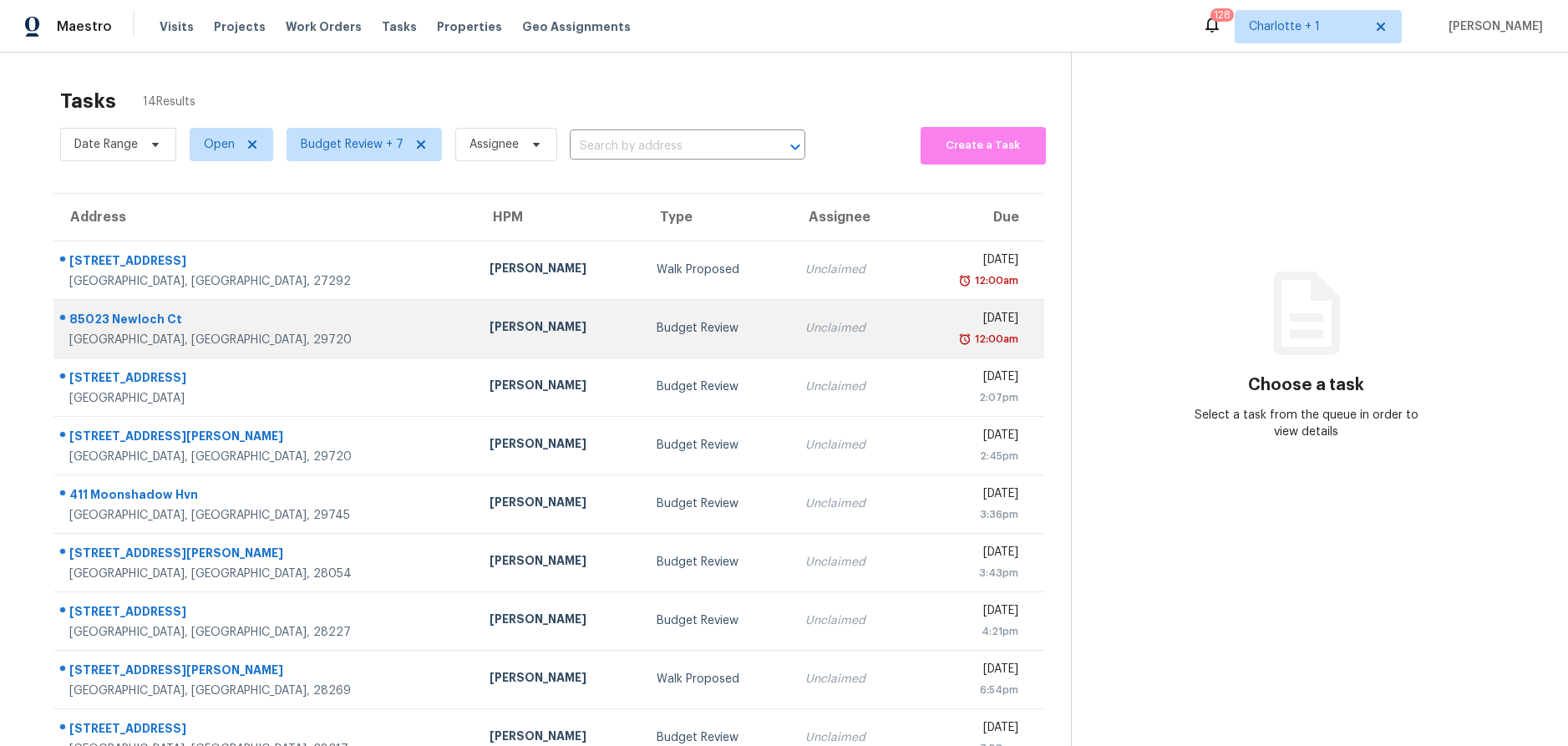
click at [489, 336] on div "[PERSON_NAME]" at bounding box center [560, 328] width 141 height 21
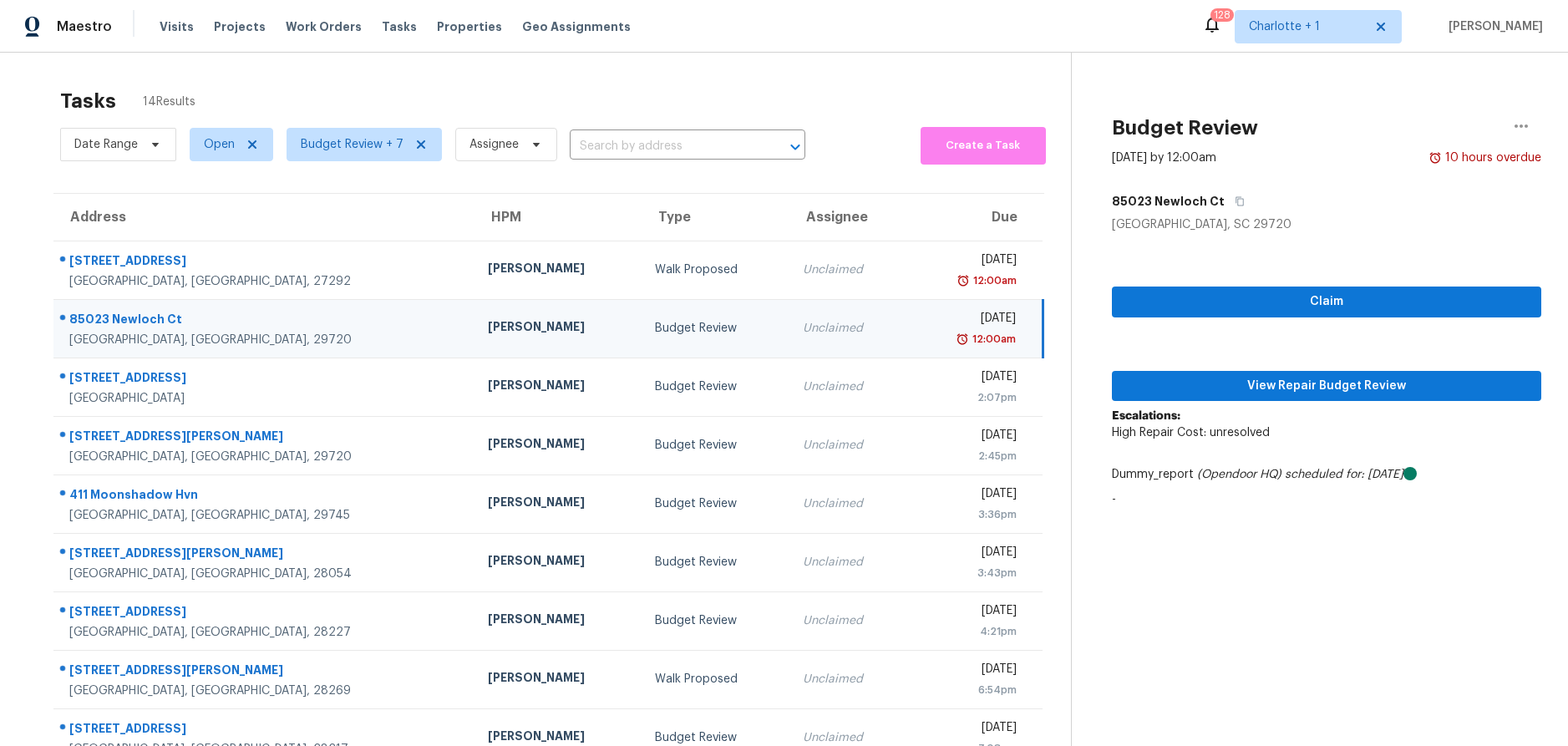
click at [475, 327] on td "[PERSON_NAME]" at bounding box center [558, 328] width 167 height 59
click at [1243, 396] on span "View Repair Budget Review" at bounding box center [1326, 386] width 403 height 21
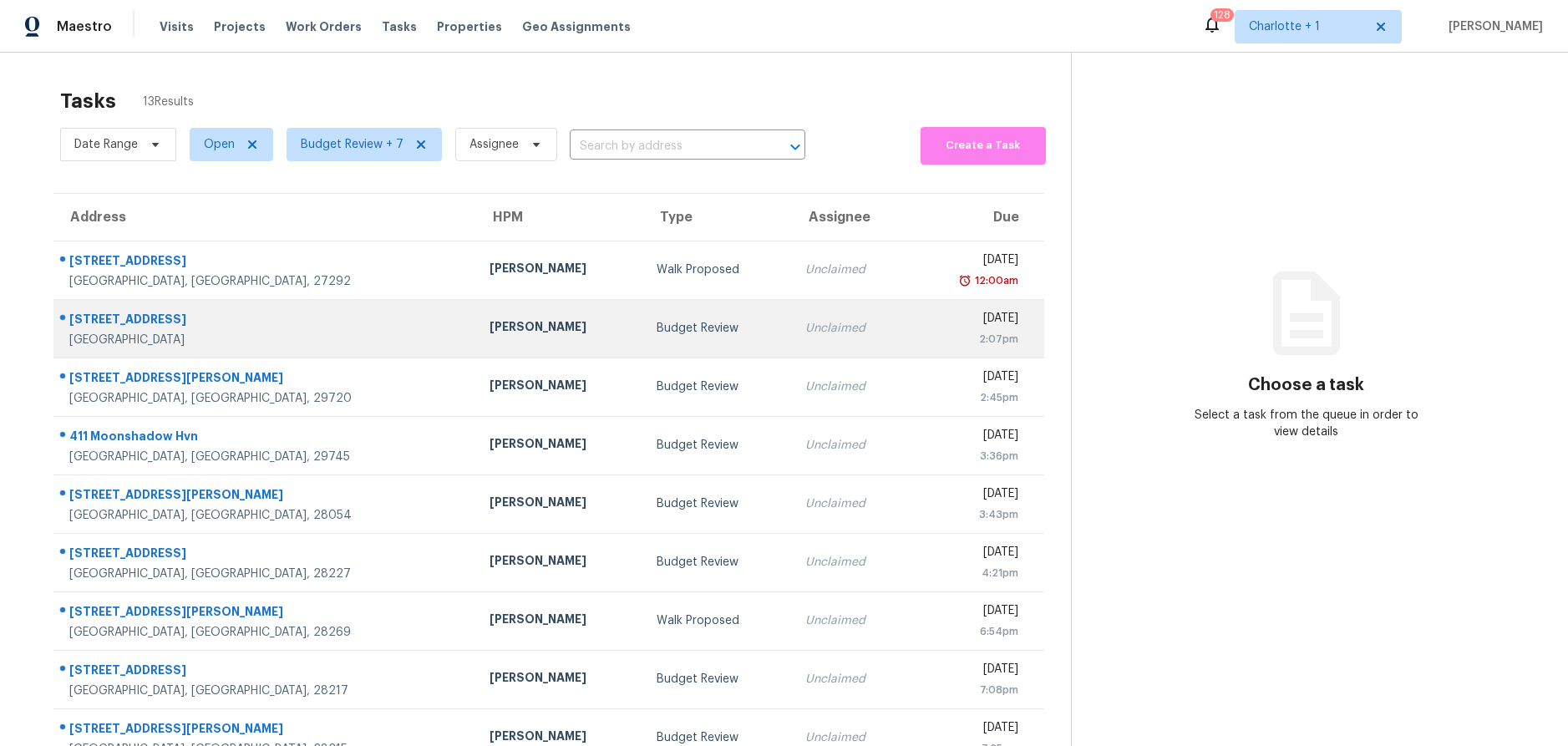
click at [643, 312] on td "Budget Review" at bounding box center [717, 328] width 149 height 59
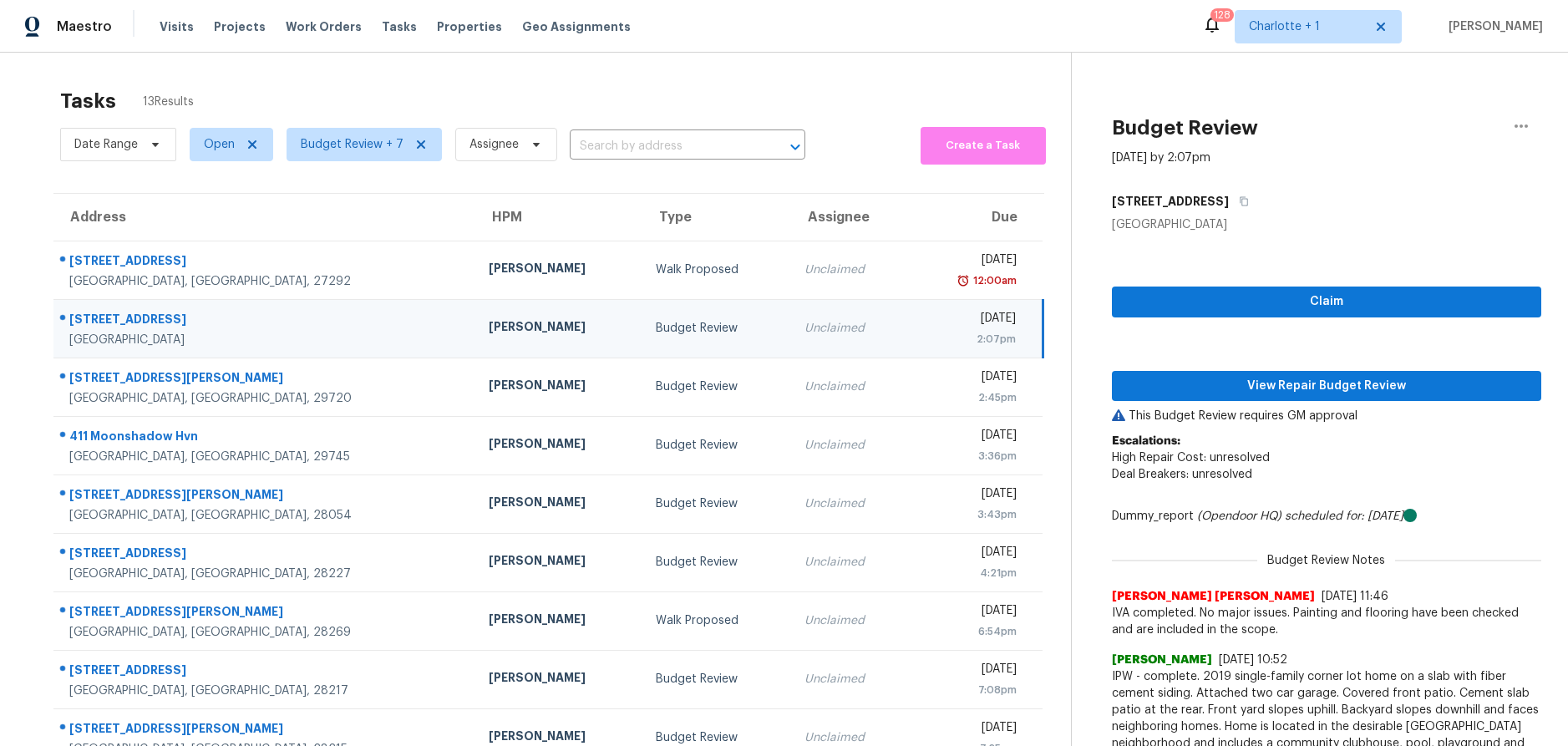
click at [643, 318] on td "Budget Review" at bounding box center [716, 328] width 148 height 59
click at [1151, 393] on span "View Repair Budget Review" at bounding box center [1326, 386] width 403 height 21
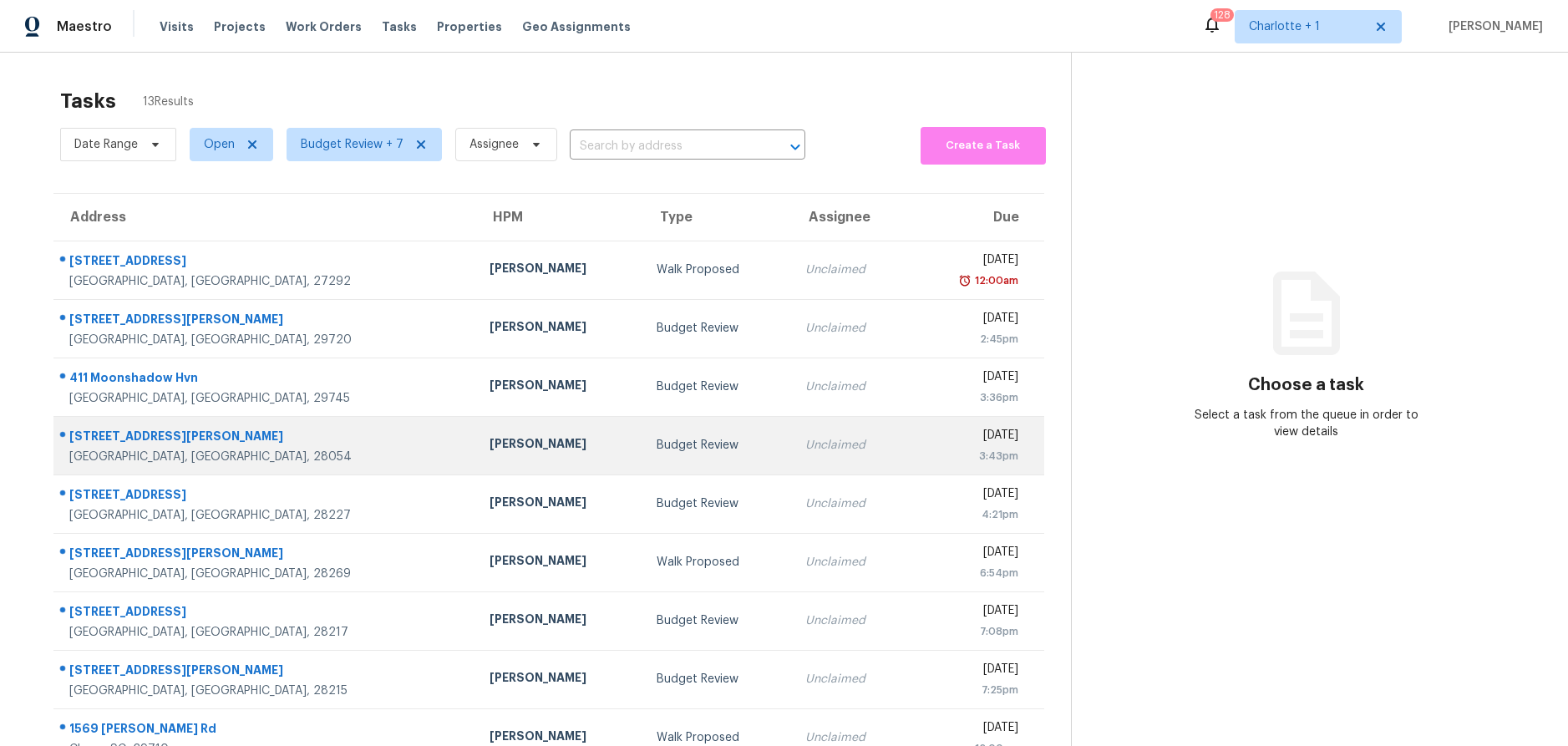
scroll to position [136, 0]
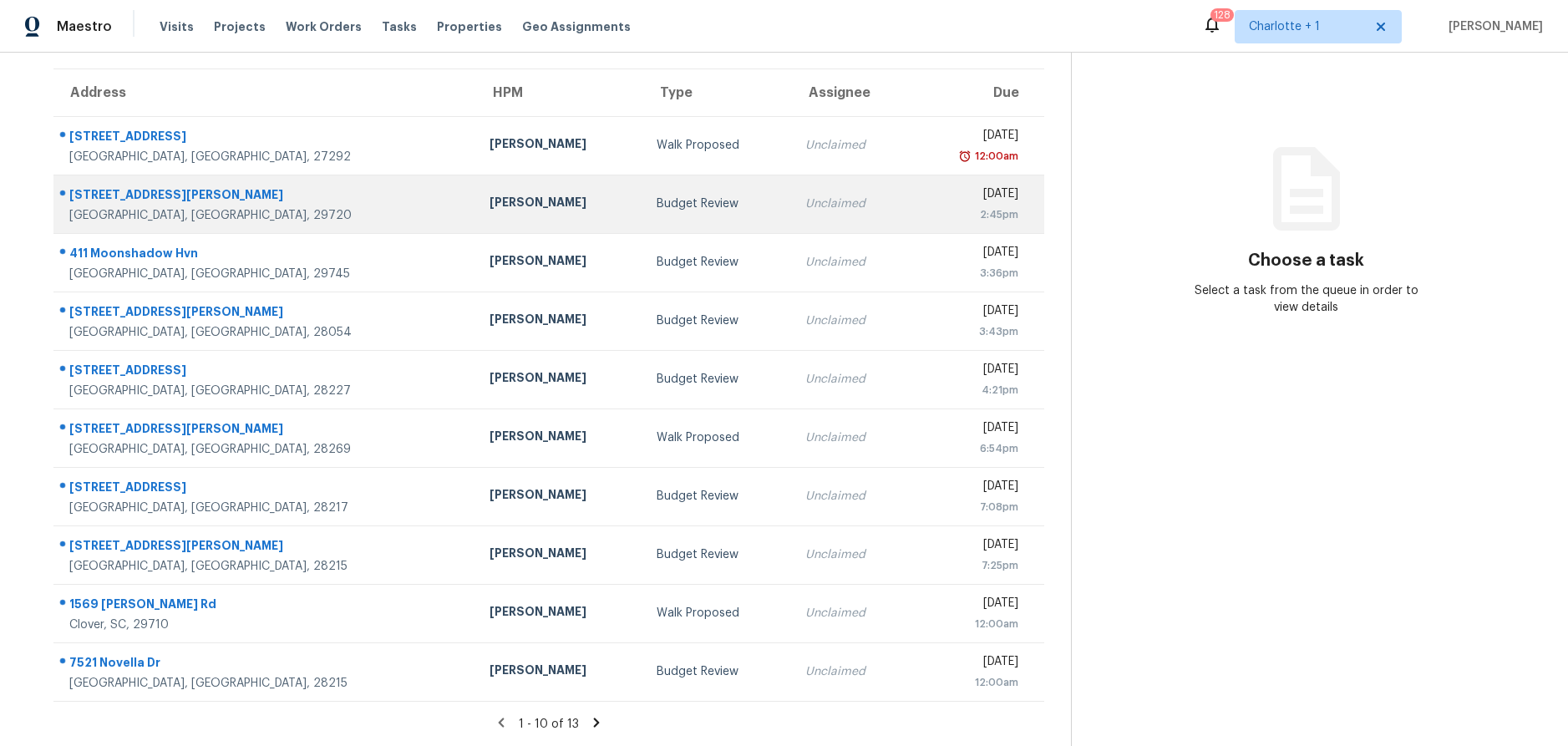
click at [657, 196] on div "Budget Review" at bounding box center [717, 204] width 122 height 17
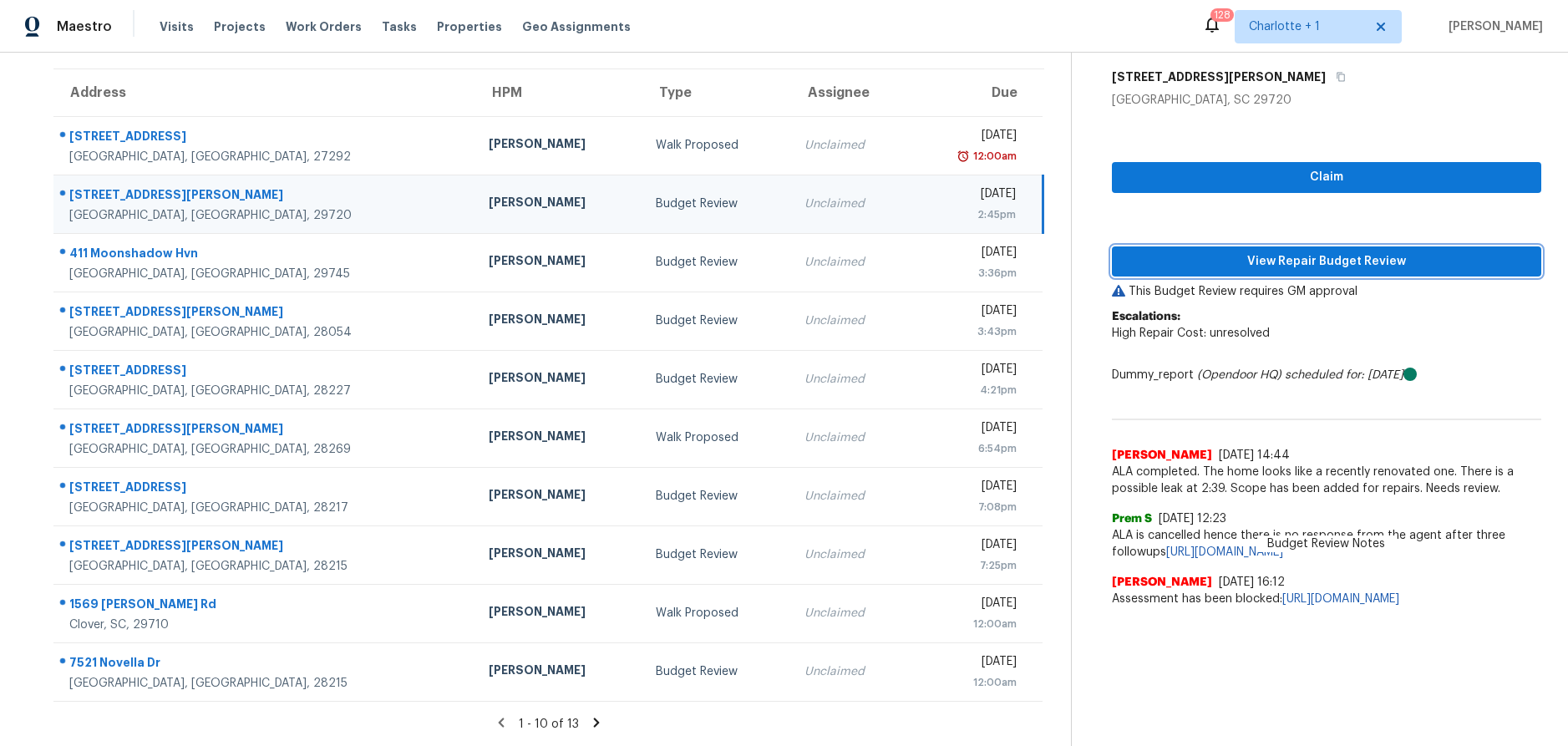
drag, startPoint x: 1379, startPoint y: 259, endPoint x: 1361, endPoint y: 259, distance: 18.0
click at [1379, 259] on span "View Repair Budget Review" at bounding box center [1326, 261] width 403 height 21
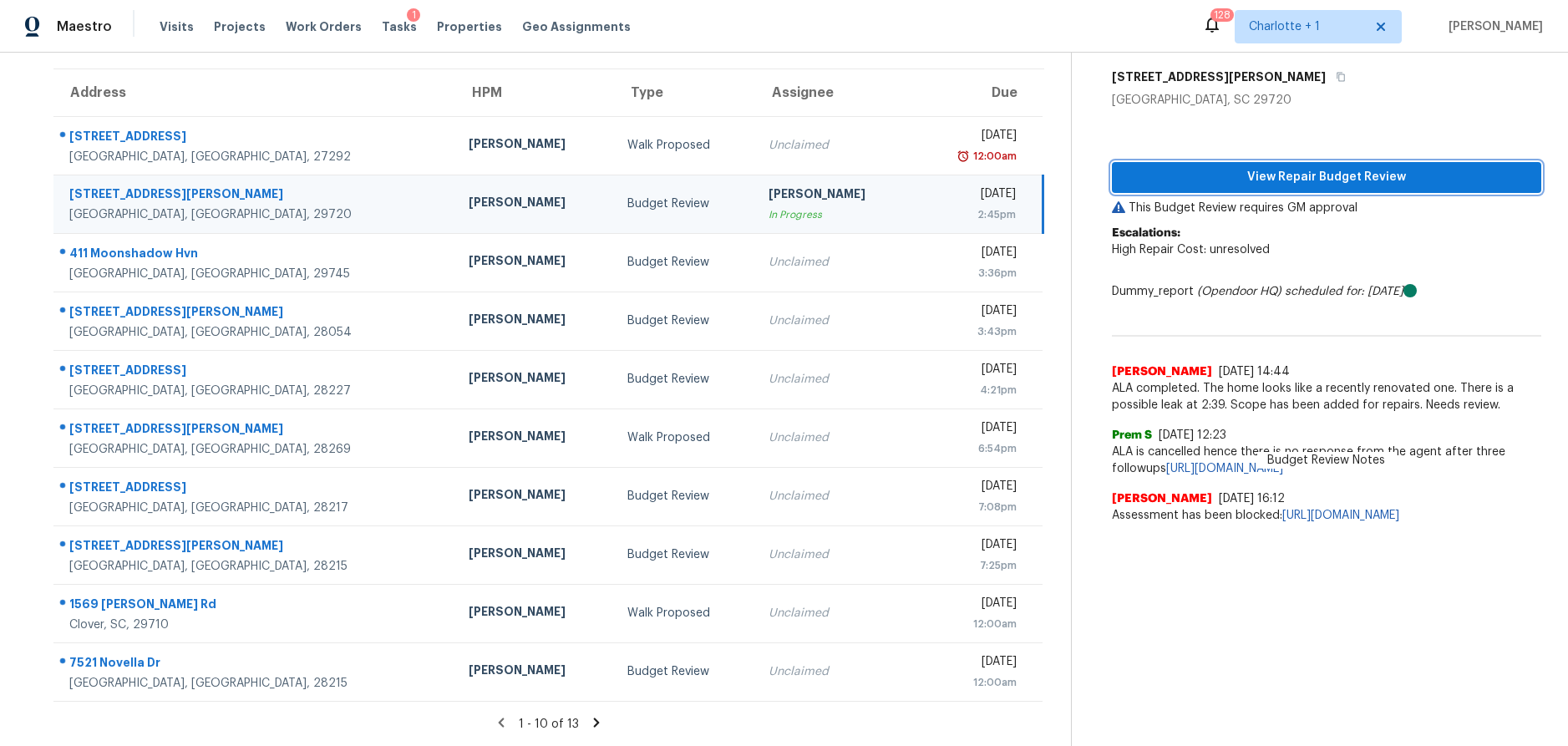
click at [1305, 167] on span "View Repair Budget Review" at bounding box center [1326, 177] width 403 height 21
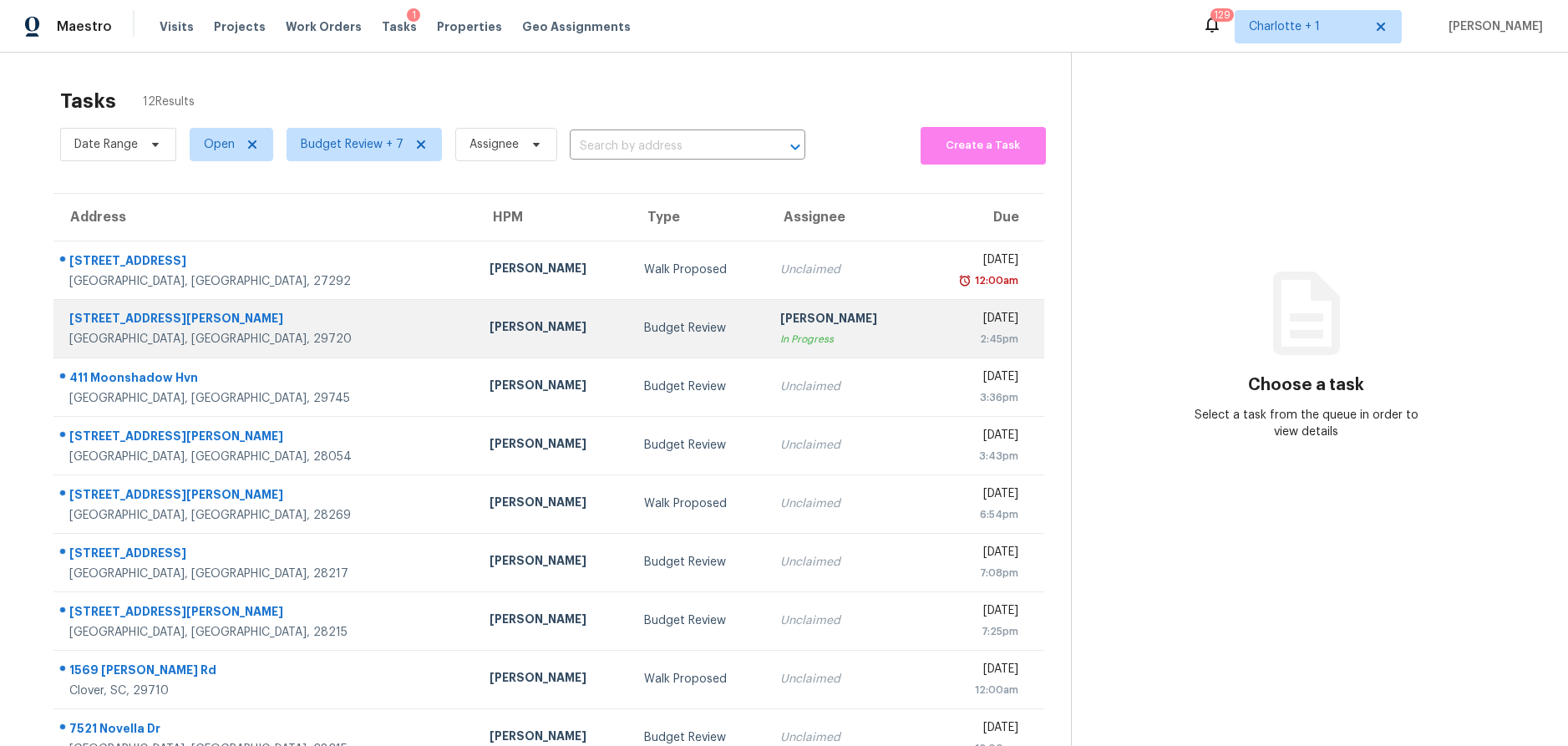
click at [286, 339] on div "[GEOGRAPHIC_DATA], [GEOGRAPHIC_DATA], 29720" at bounding box center [266, 339] width 394 height 17
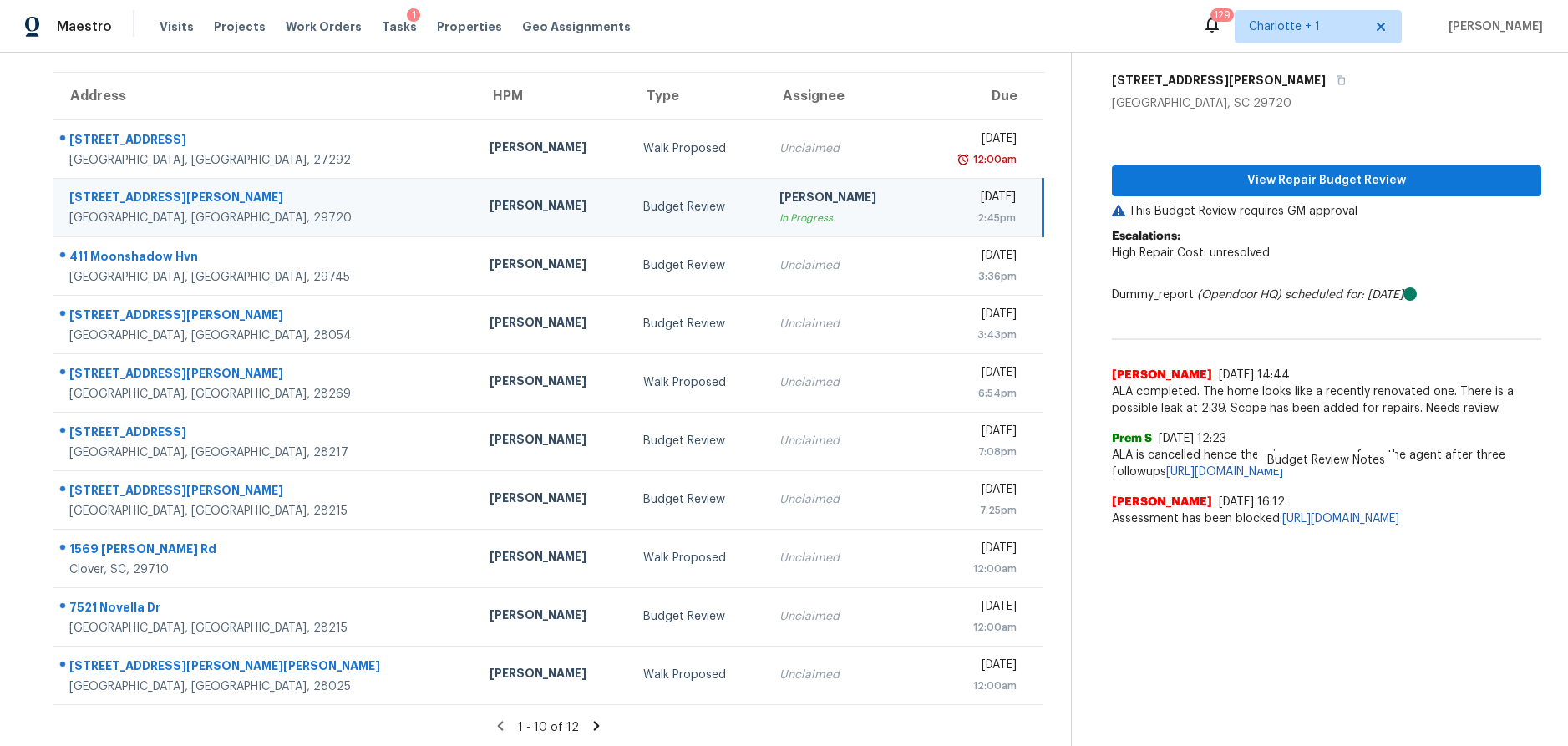
scroll to position [136, 0]
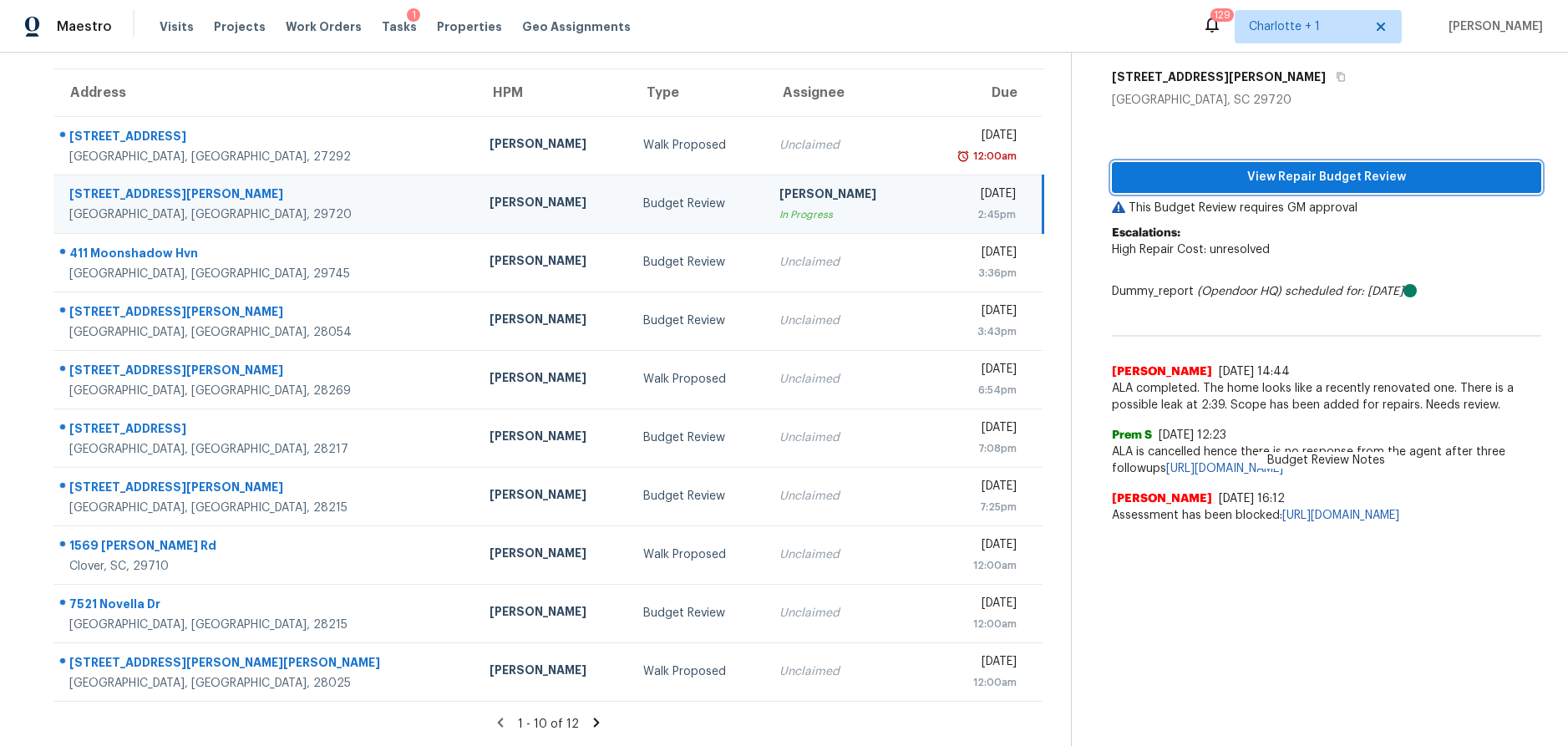
click at [1263, 169] on span "View Repair Budget Review" at bounding box center [1326, 177] width 403 height 21
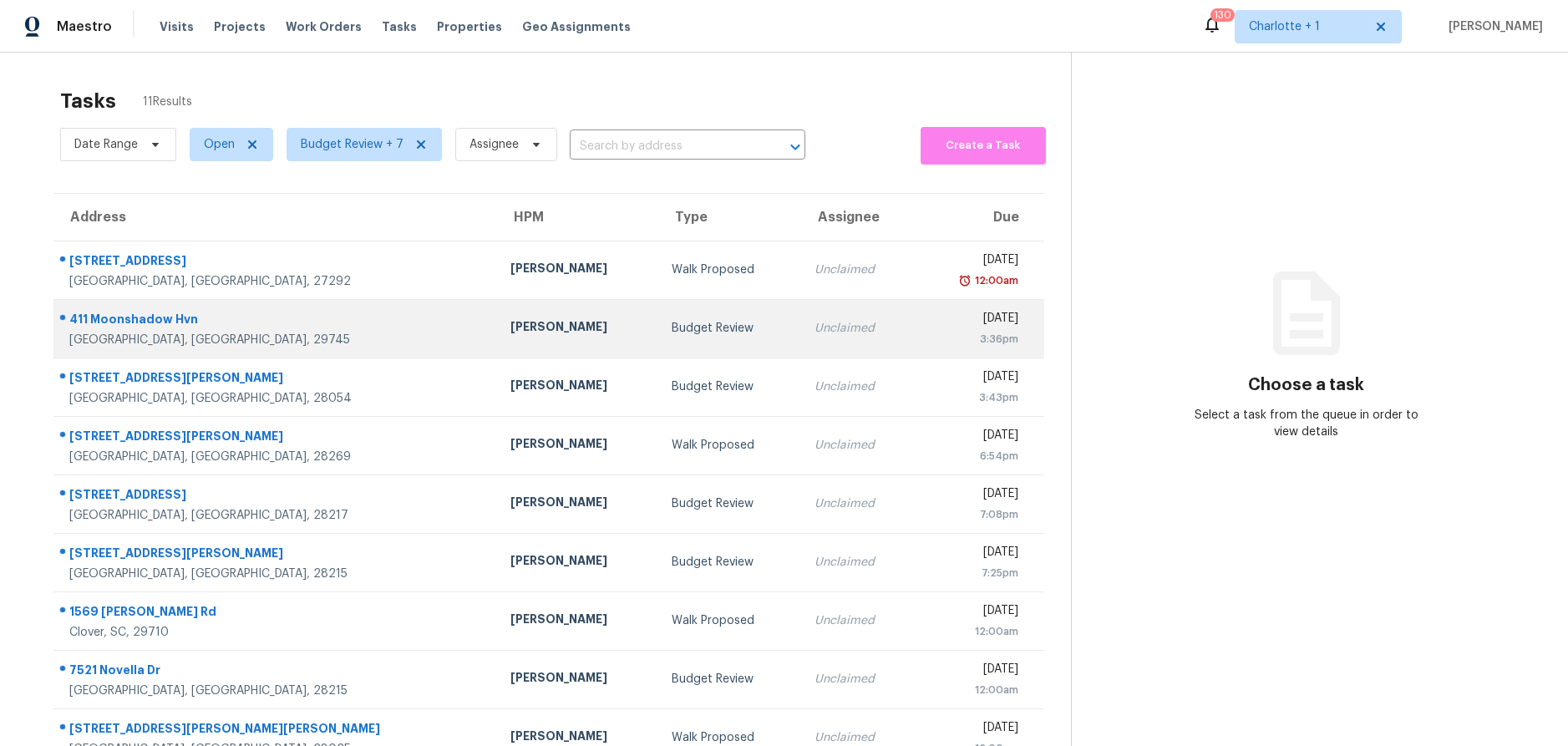
click at [511, 318] on div "[PERSON_NAME]" at bounding box center [578, 328] width 134 height 21
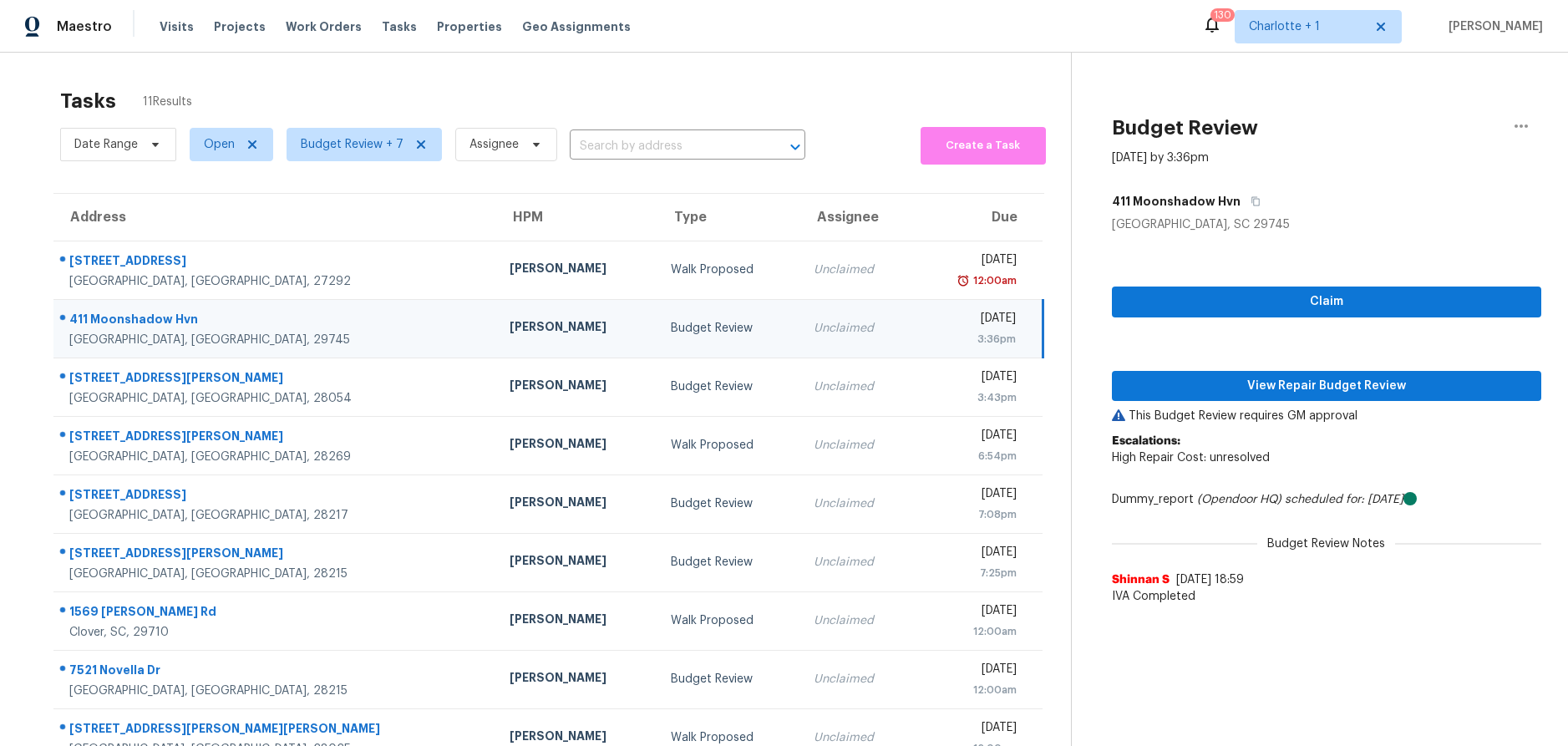
click at [501, 324] on td "[PERSON_NAME]" at bounding box center [577, 328] width 161 height 59
